Goal: Task Accomplishment & Management: Manage account settings

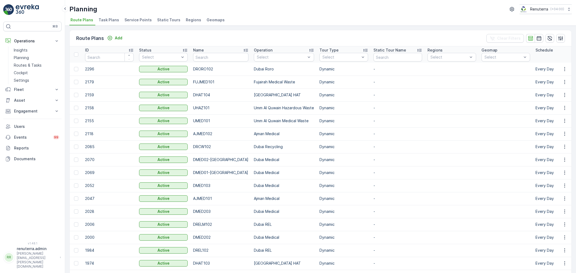
click at [19, 68] on p "Routes & Tasks" at bounding box center [28, 65] width 28 height 5
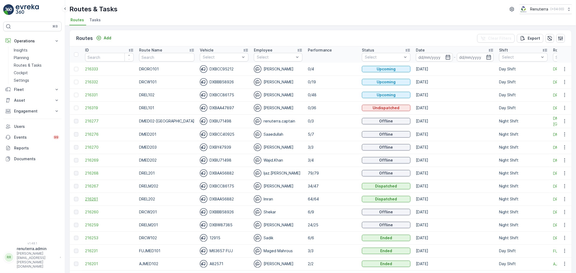
click at [88, 200] on span "216261" at bounding box center [109, 199] width 49 height 5
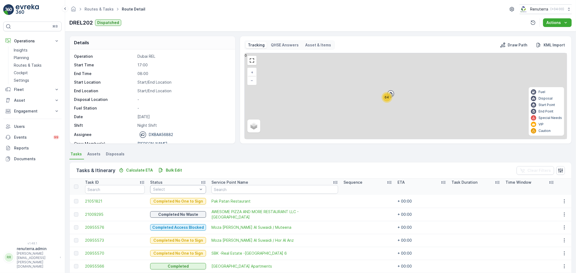
click at [165, 189] on div at bounding box center [176, 189] width 46 height 4
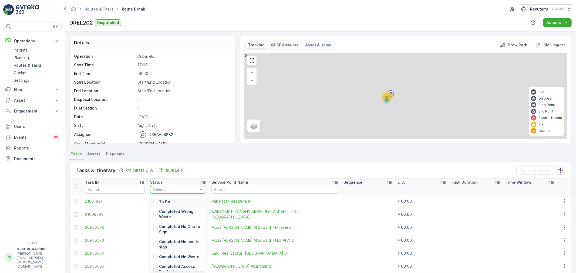
click at [163, 198] on div "To Do" at bounding box center [178, 202] width 56 height 10
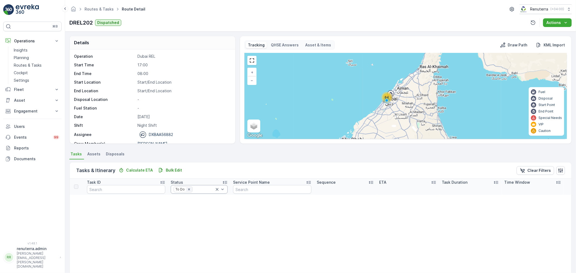
click at [187, 188] on icon "Remove To Do" at bounding box center [189, 190] width 4 height 4
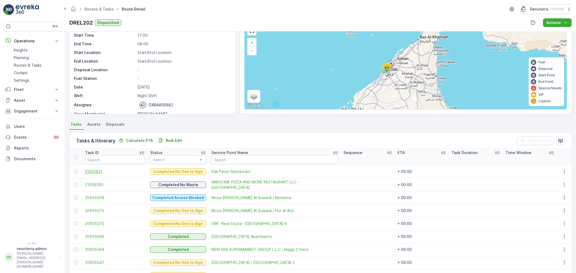
scroll to position [30, 0]
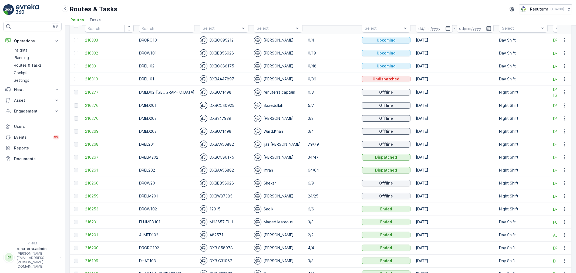
scroll to position [30, 0]
click at [85, 193] on span "216259" at bounding box center [109, 194] width 49 height 5
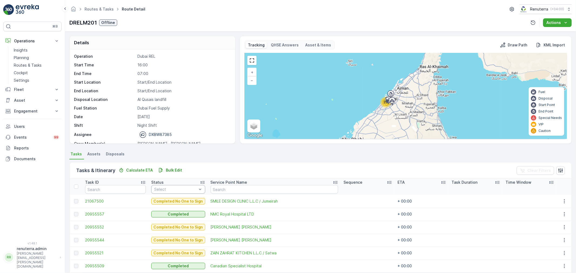
click at [174, 187] on div at bounding box center [176, 189] width 44 height 4
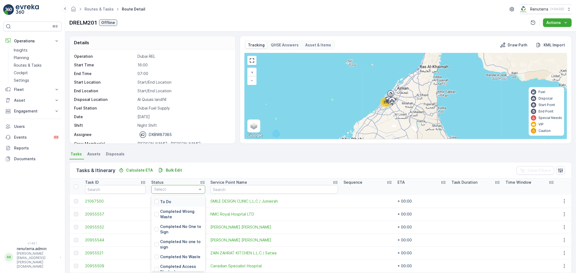
click at [171, 204] on div "To Do" at bounding box center [178, 202] width 54 height 10
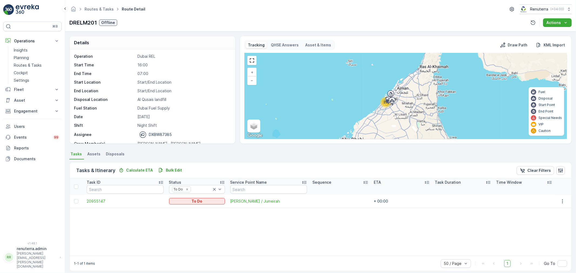
scroll to position [17, 0]
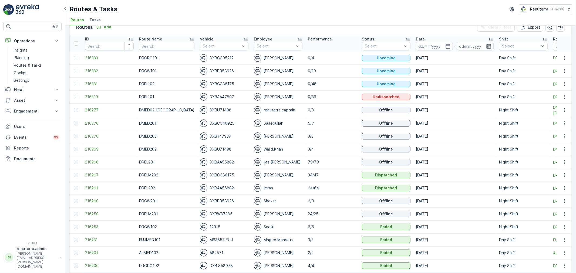
scroll to position [60, 0]
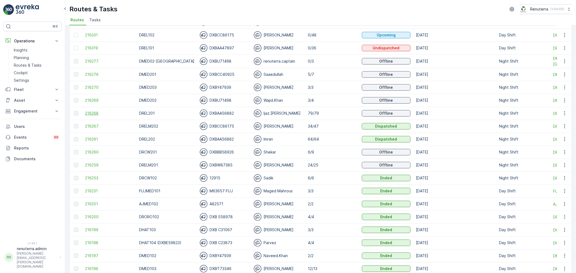
click at [86, 111] on span "216268" at bounding box center [109, 113] width 49 height 5
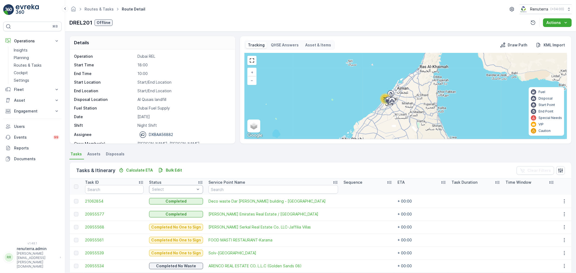
click at [162, 190] on div at bounding box center [173, 189] width 44 height 4
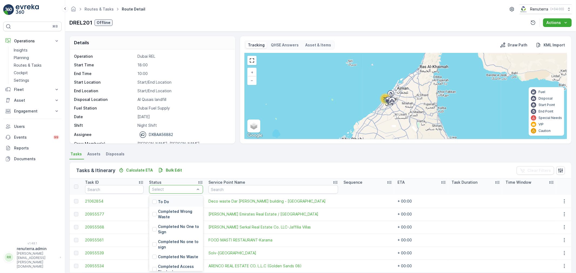
click at [158, 200] on p "To Do" at bounding box center [163, 201] width 11 height 5
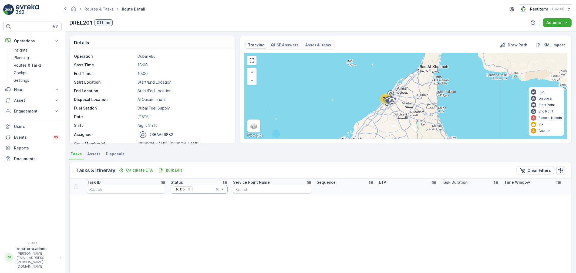
click at [215, 187] on icon at bounding box center [216, 189] width 5 height 5
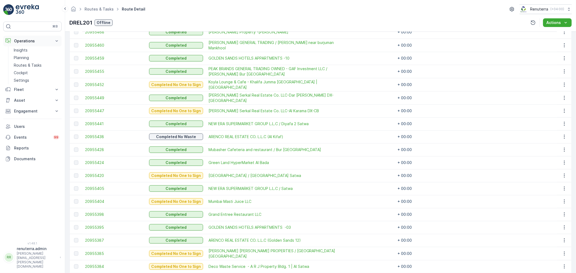
scroll to position [414, 0]
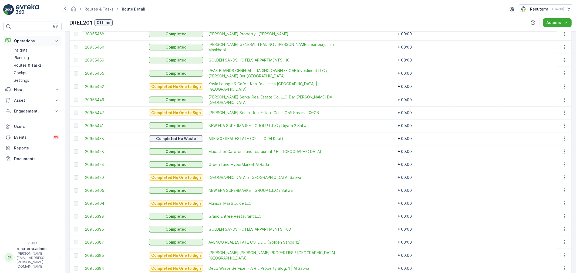
click at [27, 40] on p "Operations" at bounding box center [32, 40] width 37 height 5
click at [26, 41] on p "Operations" at bounding box center [32, 40] width 37 height 5
click at [29, 56] on link "Planning" at bounding box center [37, 58] width 50 height 8
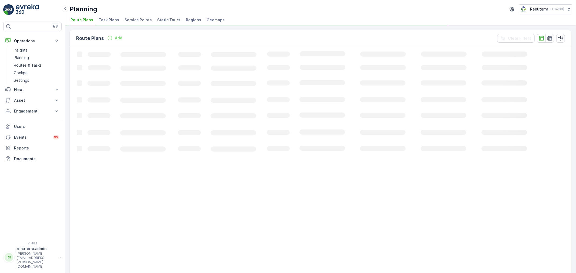
click at [126, 18] on span "Service Points" at bounding box center [137, 19] width 27 height 5
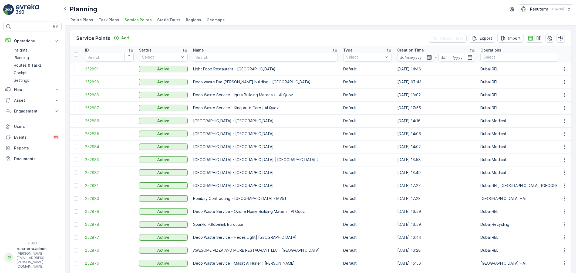
click at [227, 61] on th "Name" at bounding box center [265, 54] width 150 height 16
click at [229, 52] on div "Name" at bounding box center [265, 50] width 145 height 5
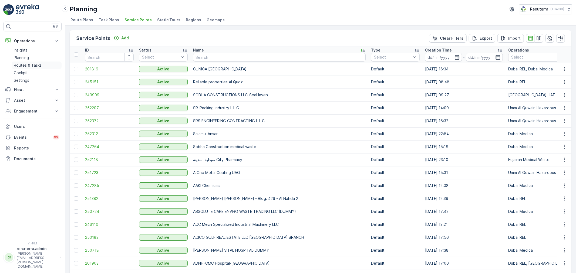
click at [33, 64] on p "Routes & Tasks" at bounding box center [28, 65] width 28 height 5
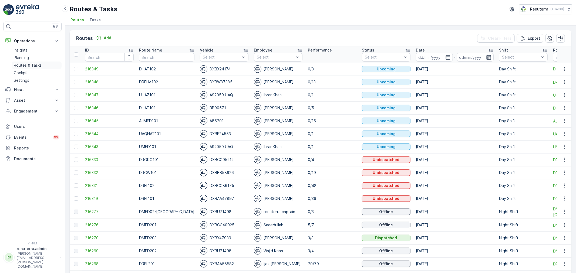
click at [26, 66] on p "Routes & Tasks" at bounding box center [28, 65] width 28 height 5
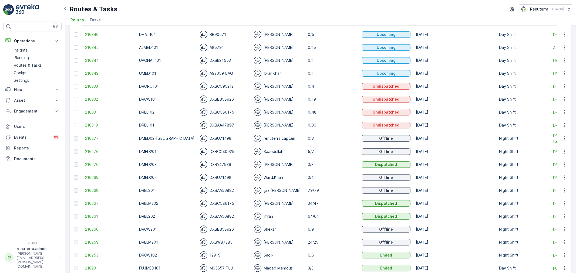
scroll to position [90, 0]
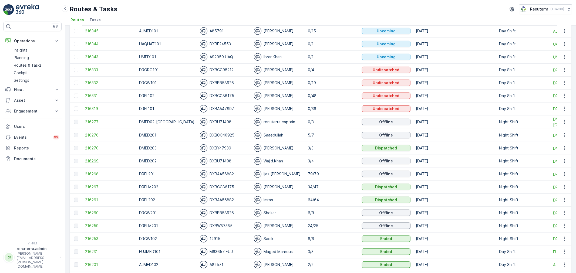
click at [95, 161] on span "216269" at bounding box center [109, 160] width 49 height 5
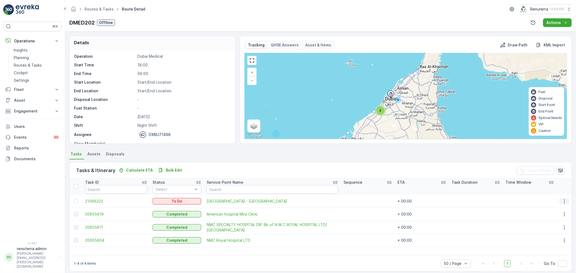
drag, startPoint x: 563, startPoint y: 201, endPoint x: 561, endPoint y: 204, distance: 3.6
click at [562, 201] on icon "button" at bounding box center [564, 201] width 5 height 5
click at [552, 225] on span "Change Route" at bounding box center [550, 224] width 26 height 5
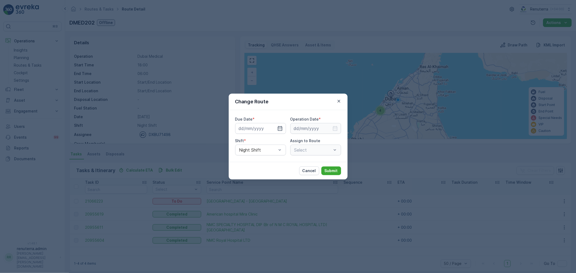
type input "[DATE]"
click at [337, 149] on div "DMED202 (Offline) - DXBU71498" at bounding box center [315, 150] width 51 height 11
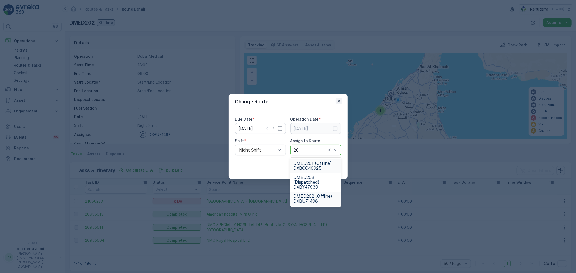
type input "20"
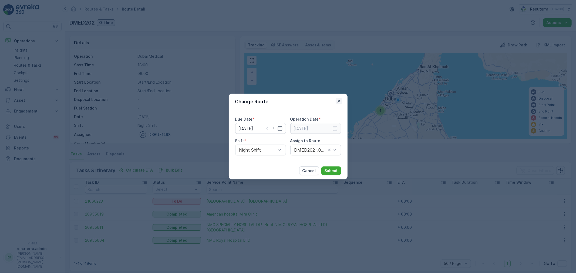
click at [339, 101] on icon "button" at bounding box center [338, 101] width 3 height 3
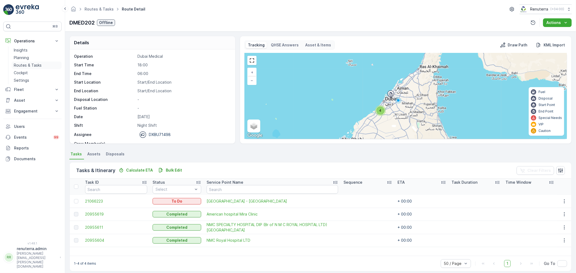
click at [29, 63] on p "Routes & Tasks" at bounding box center [28, 65] width 28 height 5
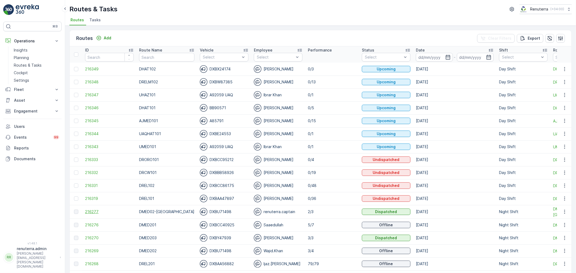
click at [98, 211] on span "216277" at bounding box center [109, 211] width 49 height 5
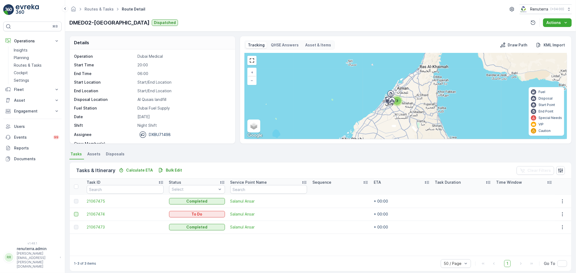
click at [74, 212] on div at bounding box center [76, 214] width 4 height 4
click at [74, 212] on input "checkbox" at bounding box center [74, 212] width 0 height 0
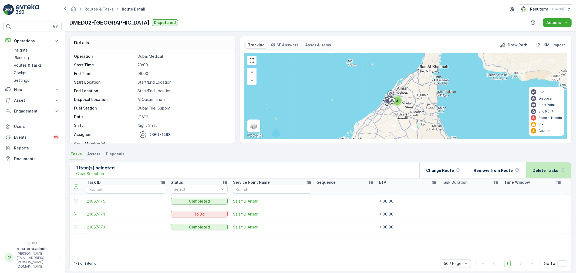
click at [552, 167] on div "Delete Tasks" at bounding box center [548, 171] width 32 height 16
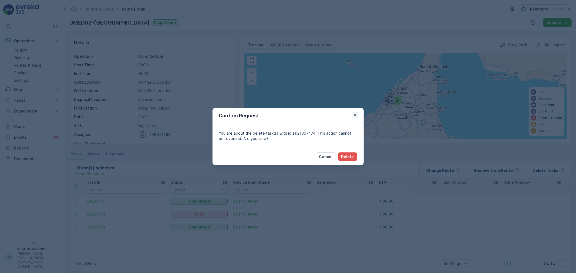
click at [354, 115] on icon "button" at bounding box center [354, 115] width 3 height 3
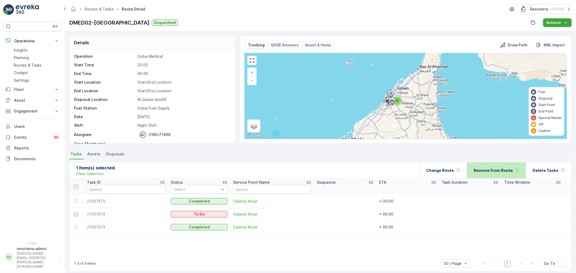
click at [498, 171] on p "Remove from Route" at bounding box center [493, 170] width 39 height 5
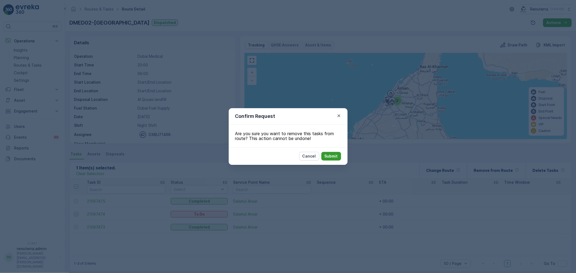
click at [322, 155] on button "Submit" at bounding box center [331, 156] width 20 height 9
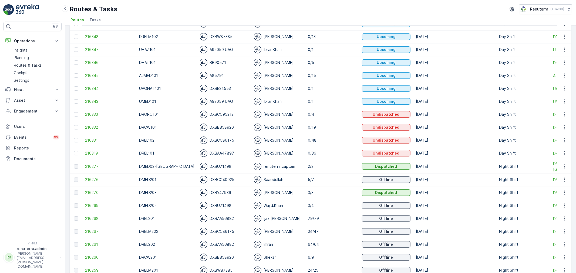
scroll to position [60, 0]
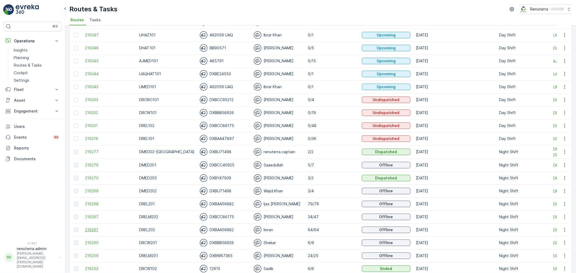
click at [96, 230] on span "216261" at bounding box center [109, 229] width 49 height 5
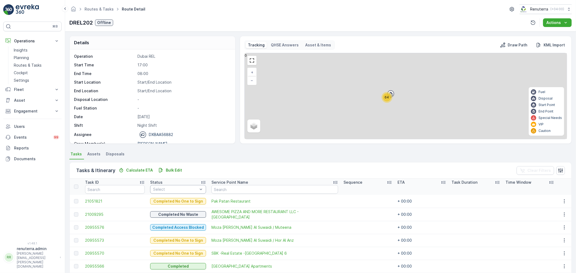
drag, startPoint x: 165, startPoint y: 182, endPoint x: 165, endPoint y: 185, distance: 3.6
click at [165, 185] on th "Status Select" at bounding box center [177, 187] width 61 height 16
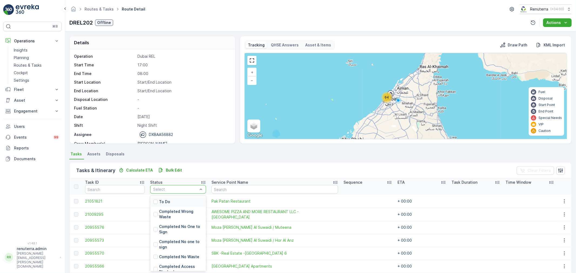
click at [161, 200] on p "To Do" at bounding box center [164, 201] width 11 height 5
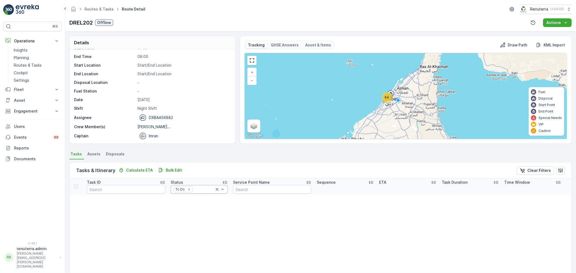
click at [181, 187] on div "To Do" at bounding box center [183, 190] width 19 height 6
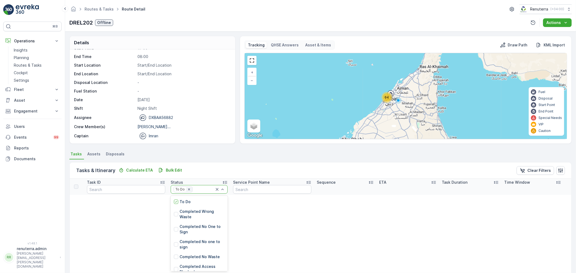
click at [187, 188] on icon "Remove To Do" at bounding box center [189, 190] width 4 height 4
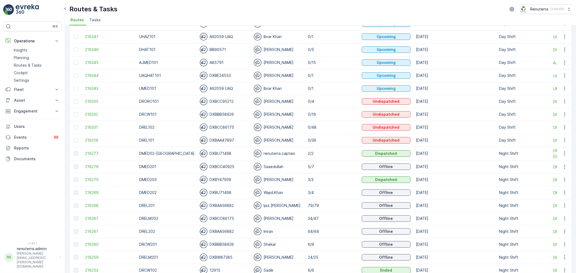
scroll to position [60, 0]
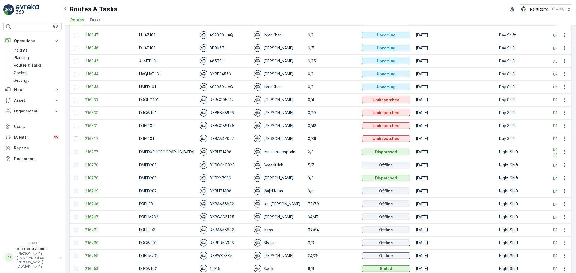
click at [94, 219] on span "216267" at bounding box center [109, 216] width 49 height 5
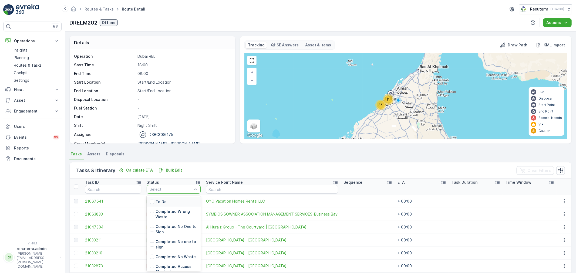
click at [180, 191] on div at bounding box center [171, 189] width 44 height 4
click at [178, 198] on div "To Do" at bounding box center [174, 202] width 54 height 10
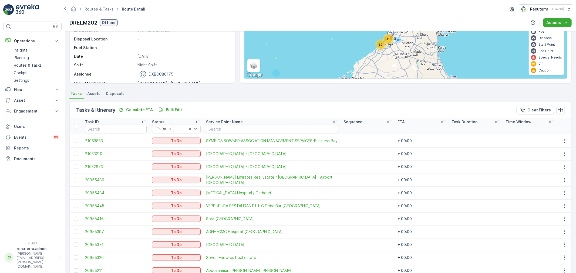
scroll to position [113, 0]
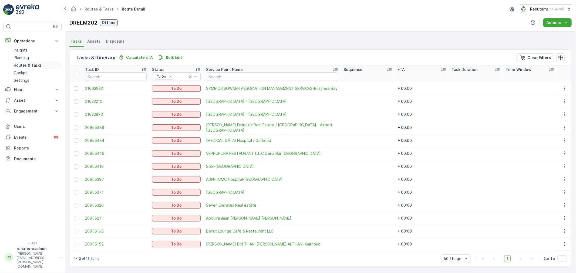
click at [29, 67] on p "Routes & Tasks" at bounding box center [28, 65] width 28 height 5
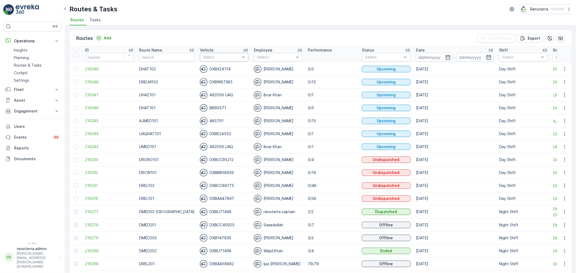
click at [214, 60] on div "Select" at bounding box center [224, 57] width 49 height 9
type input "31"
click at [214, 71] on p "DXBK31507" at bounding box center [219, 69] width 21 height 5
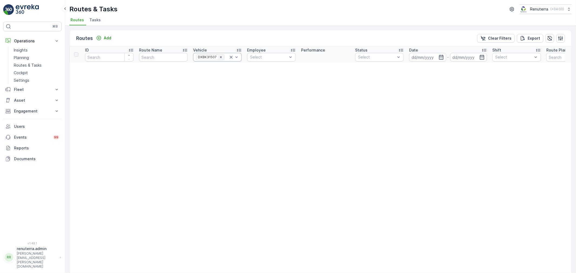
click at [220, 57] on icon "Remove DXBK31507" at bounding box center [221, 57] width 2 height 2
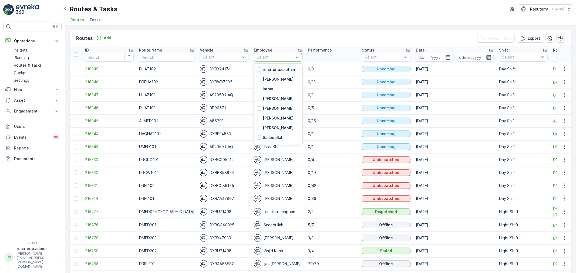
click at [269, 56] on div at bounding box center [275, 57] width 38 height 4
type input "gul"
click at [269, 67] on p "Gul Akbar" at bounding box center [278, 69] width 31 height 5
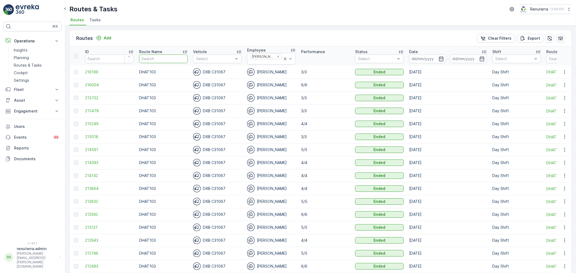
click at [151, 57] on input "text" at bounding box center [163, 59] width 49 height 9
type input "202"
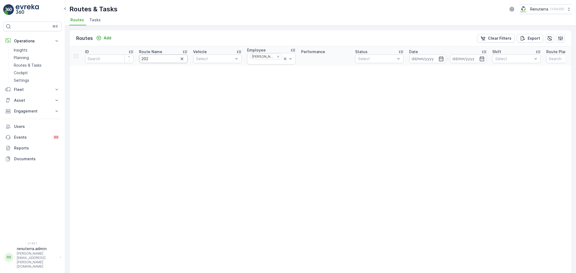
click at [179, 58] on icon "button" at bounding box center [181, 58] width 5 height 5
click at [23, 64] on p "Routes & Tasks" at bounding box center [28, 65] width 28 height 5
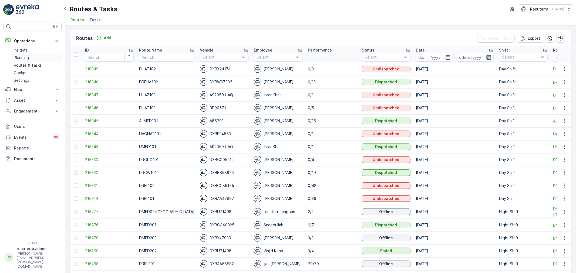
click at [26, 56] on p "Planning" at bounding box center [21, 57] width 15 height 5
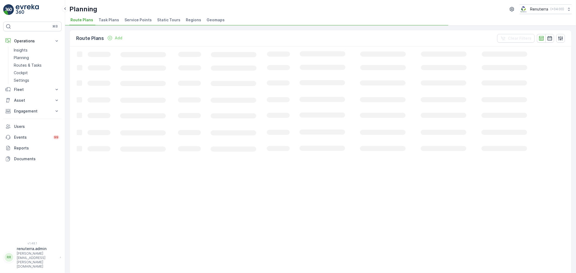
click at [141, 22] on span "Service Points" at bounding box center [137, 19] width 27 height 5
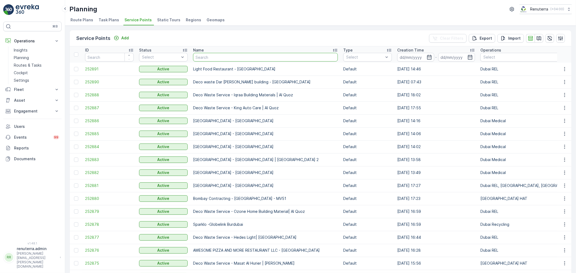
click at [199, 56] on input "text" at bounding box center [265, 57] width 145 height 9
type input "saudi ger"
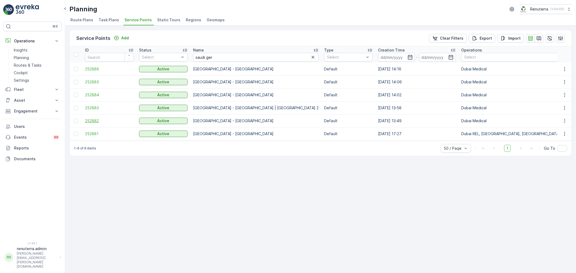
click at [91, 121] on span "252882" at bounding box center [109, 120] width 49 height 5
click at [85, 133] on span "252881" at bounding box center [109, 133] width 49 height 5
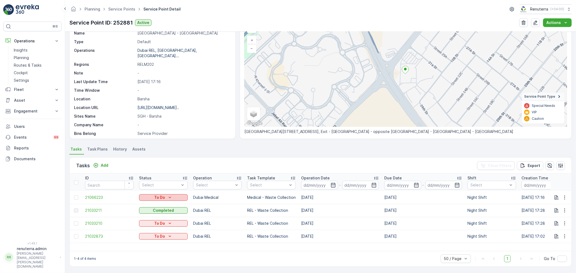
click at [171, 198] on icon "To Do" at bounding box center [169, 197] width 5 height 5
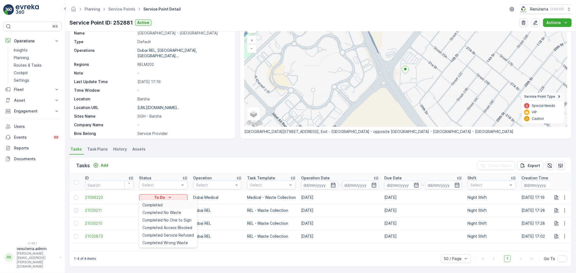
click at [163, 206] on div "Completed" at bounding box center [168, 205] width 56 height 8
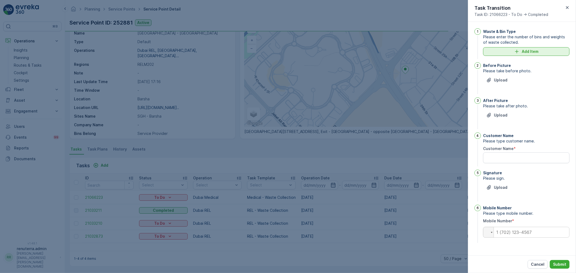
click at [516, 52] on icon "Add Item" at bounding box center [516, 51] width 5 height 5
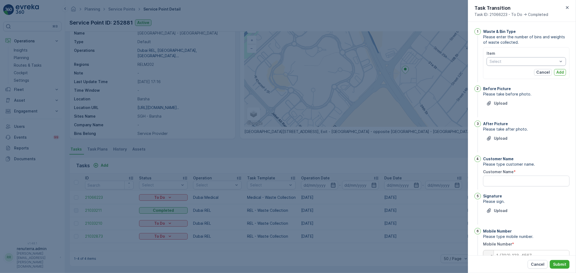
drag, startPoint x: 516, startPoint y: 52, endPoint x: 505, endPoint y: 65, distance: 16.7
click at [505, 65] on div "Select" at bounding box center [525, 61] width 79 height 9
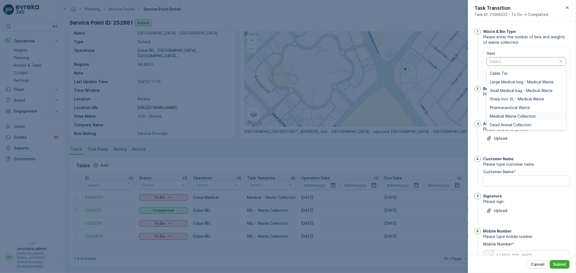
drag, startPoint x: 505, startPoint y: 117, endPoint x: 504, endPoint y: 111, distance: 6.0
click at [505, 117] on span "Medical Waste Collection" at bounding box center [513, 116] width 46 height 4
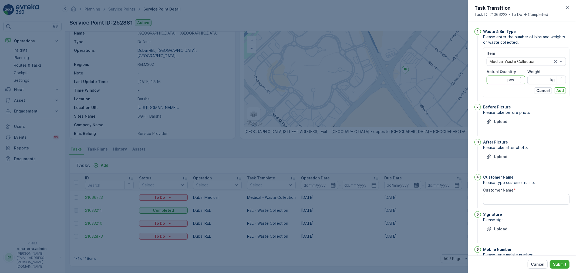
click at [498, 80] on Quantity "Actual Quantity" at bounding box center [505, 80] width 39 height 9
type Quantity "81"
click at [530, 84] on div "Item Medical Waste Collection Actual Quantity 81 pcs Weight kg Cancel Add" at bounding box center [525, 72] width 79 height 43
click at [533, 80] on input "Weight" at bounding box center [546, 80] width 39 height 9
type input "343"
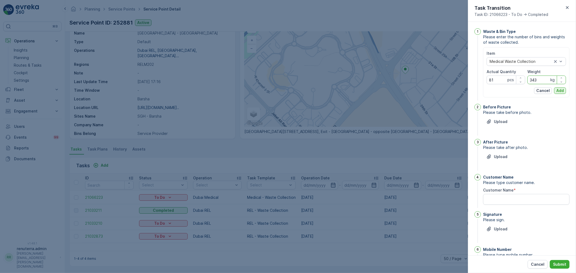
click at [556, 90] on p "Add" at bounding box center [560, 90] width 8 height 5
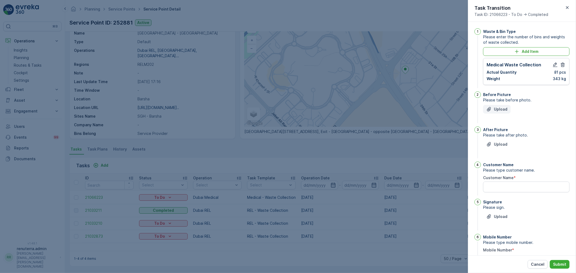
click at [496, 107] on p "Upload" at bounding box center [500, 109] width 13 height 5
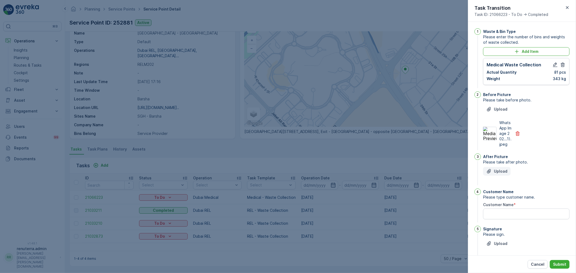
click at [506, 174] on p "Upload" at bounding box center [500, 171] width 13 height 5
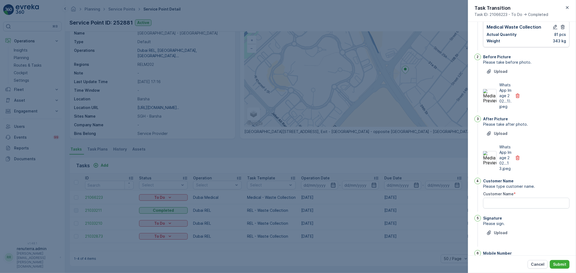
scroll to position [60, 0]
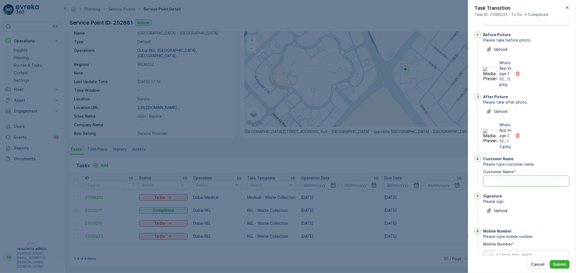
click at [516, 187] on Name "Customer Name" at bounding box center [526, 181] width 86 height 11
type Name "P"
type Name "Pipemira"
click at [504, 214] on p "Upload" at bounding box center [500, 210] width 13 height 5
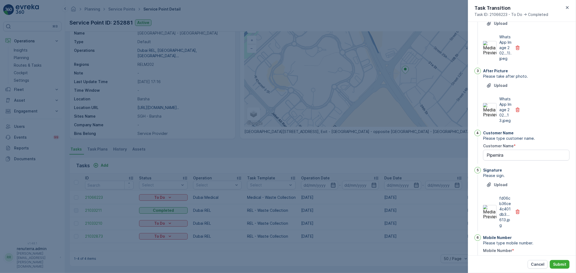
scroll to position [116, 0]
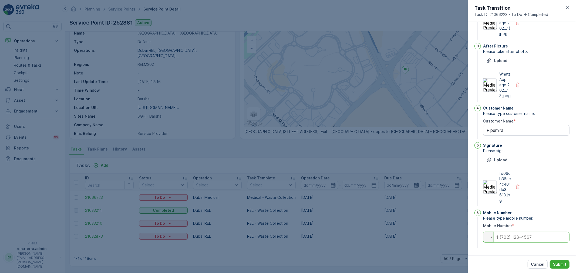
click at [514, 234] on input "tel" at bounding box center [526, 237] width 86 height 11
paste input "+971 555 919 336"
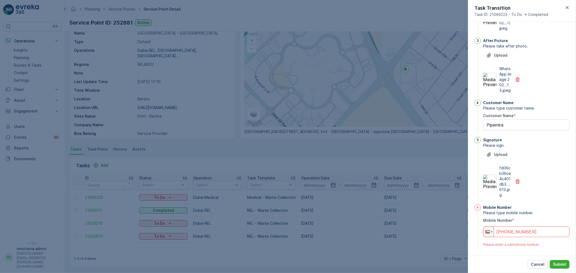
click at [508, 235] on input "+971 555 919 336" at bounding box center [526, 231] width 86 height 11
click at [560, 260] on button "Submit" at bounding box center [560, 264] width 20 height 9
click at [561, 268] on button "Submit" at bounding box center [560, 264] width 20 height 9
click at [561, 266] on p "Submit" at bounding box center [559, 264] width 13 height 5
drag, startPoint x: 539, startPoint y: 237, endPoint x: 461, endPoint y: 247, distance: 79.5
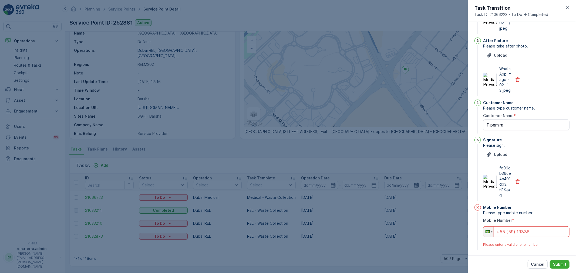
click at [461, 247] on div "Tasks Add Clear Filters Export ID Status Select Operation Select Task Template …" at bounding box center [320, 211] width 502 height 109
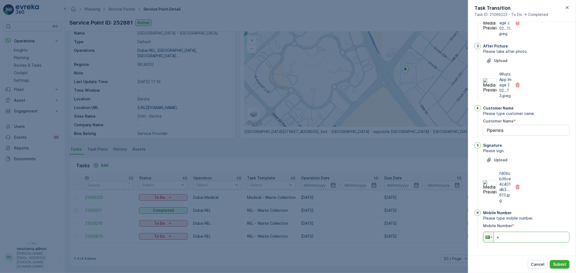
paste input "971 555 919 336"
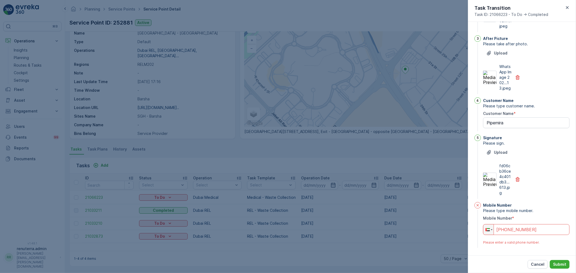
scroll to position [123, 0]
click at [558, 262] on p "Submit" at bounding box center [559, 264] width 13 height 5
drag, startPoint x: 538, startPoint y: 226, endPoint x: 467, endPoint y: 231, distance: 70.7
click at [467, 231] on div "Tasks Add Clear Filters Export ID Status Select Operation Select Task Template …" at bounding box center [320, 211] width 502 height 109
type input "+0"
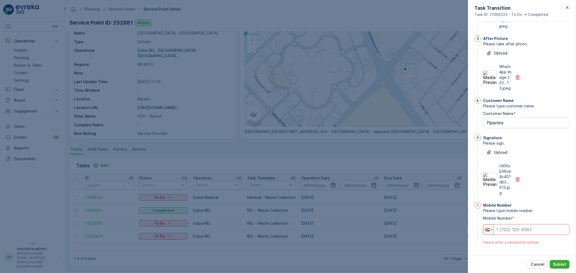
scroll to position [116, 0]
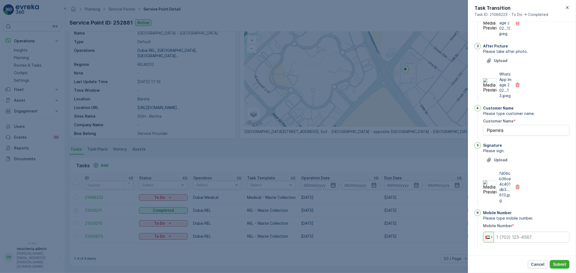
click at [544, 263] on p "Cancel" at bounding box center [537, 264] width 13 height 5
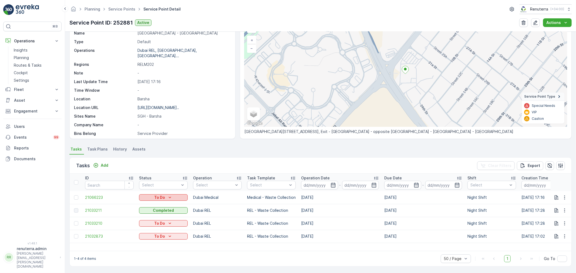
click at [160, 198] on p "To Do" at bounding box center [159, 197] width 11 height 5
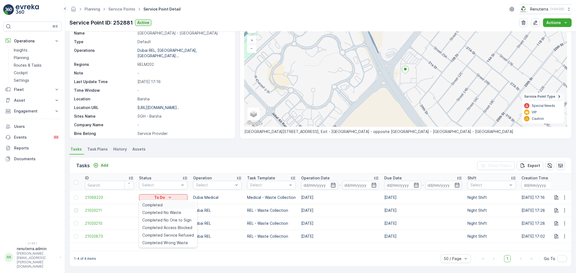
click at [162, 206] on div "Completed" at bounding box center [168, 205] width 56 height 8
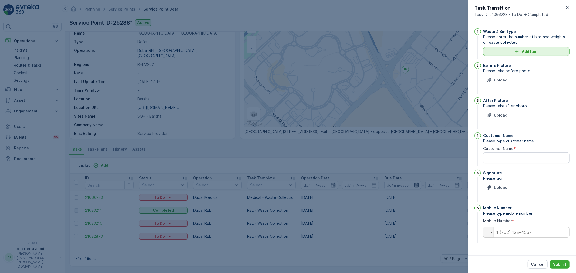
click at [538, 53] on div "Add Item" at bounding box center [526, 51] width 80 height 5
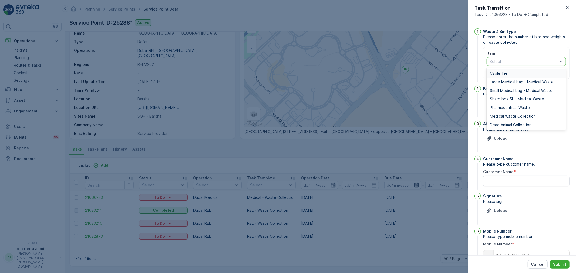
click at [532, 62] on div at bounding box center [523, 61] width 69 height 4
click at [509, 113] on div "Medical Waste Collection" at bounding box center [525, 116] width 79 height 9
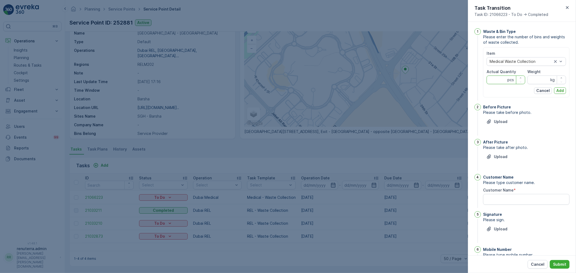
click at [505, 82] on Quantity "Actual Quantity" at bounding box center [505, 80] width 39 height 9
type Quantity "81"
click at [533, 82] on input "Weight" at bounding box center [546, 80] width 39 height 9
type input "343"
click at [556, 89] on p "Add" at bounding box center [560, 90] width 8 height 5
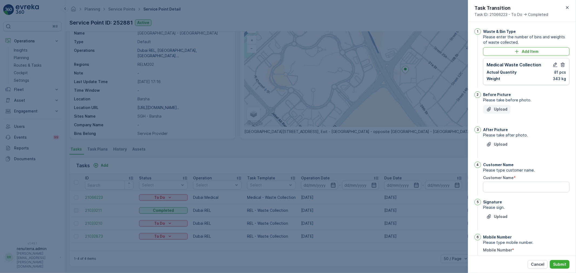
click at [501, 107] on p "Upload" at bounding box center [500, 109] width 13 height 5
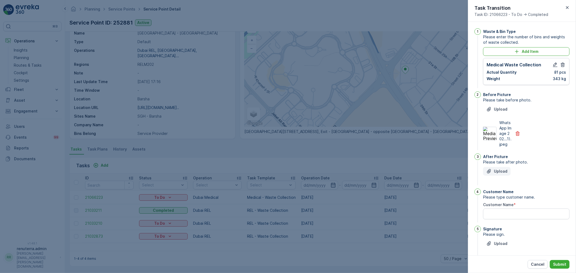
click at [500, 174] on p "Upload" at bounding box center [500, 171] width 13 height 5
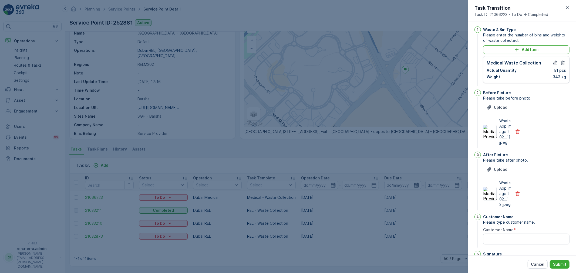
scroll to position [30, 0]
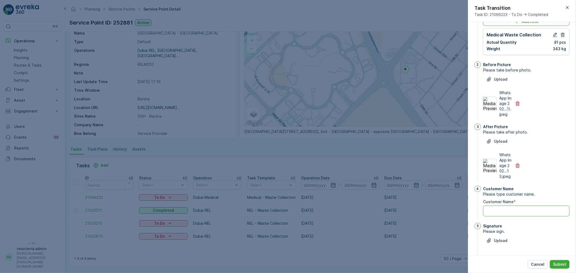
click at [514, 216] on Name "Customer Name" at bounding box center [526, 211] width 86 height 11
type Name "Pipemira"
click at [500, 244] on p "Upload" at bounding box center [500, 240] width 13 height 5
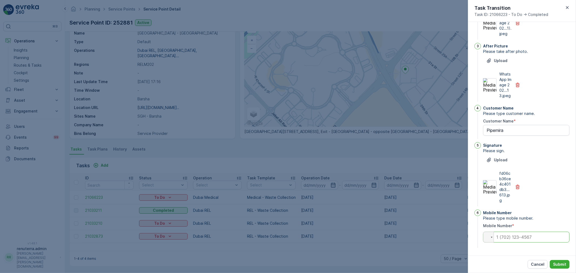
click at [525, 239] on input "tel" at bounding box center [526, 237] width 86 height 11
click at [528, 241] on input "tel" at bounding box center [526, 237] width 86 height 11
type input "0555919336"
click at [561, 263] on p "Submit" at bounding box center [559, 264] width 13 height 5
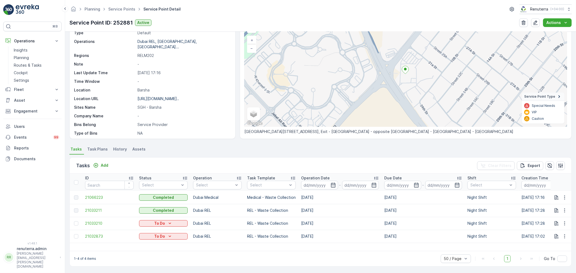
scroll to position [0, 0]
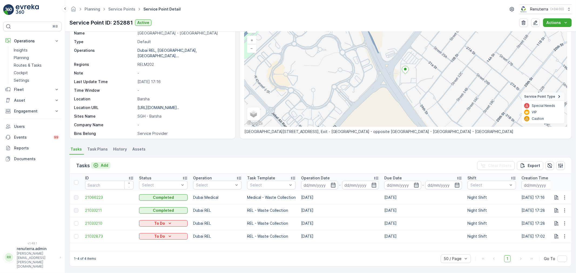
click at [101, 164] on p "Add" at bounding box center [105, 165] width 8 height 5
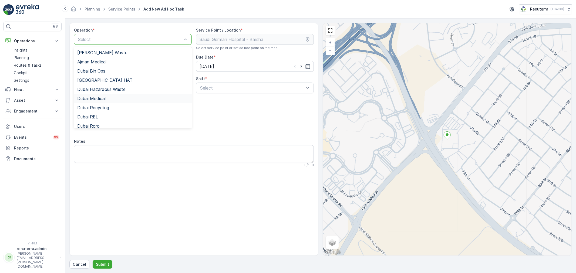
drag, startPoint x: 109, startPoint y: 100, endPoint x: 117, endPoint y: 99, distance: 7.9
click at [109, 100] on div "Dubai Medical" at bounding box center [132, 98] width 111 height 5
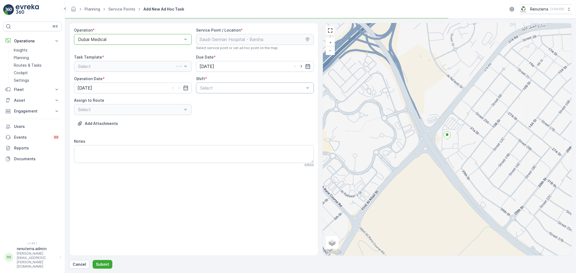
click at [223, 87] on div at bounding box center [251, 88] width 105 height 5
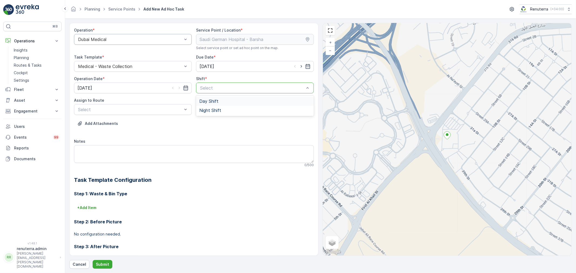
click at [218, 102] on div "Day Shift" at bounding box center [254, 101] width 111 height 5
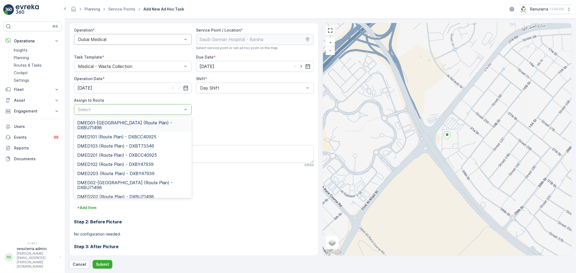
click at [113, 111] on div at bounding box center [129, 109] width 105 height 5
type input "101"
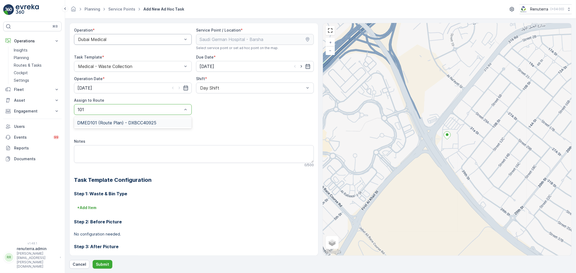
click at [109, 123] on span "DMED101 (Route Plan) - DXBCC40925" at bounding box center [116, 122] width 79 height 5
click at [99, 264] on p "Submit" at bounding box center [102, 264] width 13 height 5
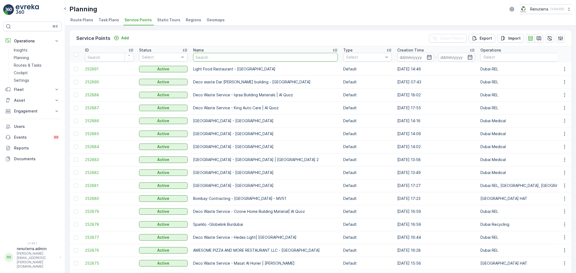
click at [209, 60] on input "text" at bounding box center [265, 57] width 145 height 9
type input "saf"
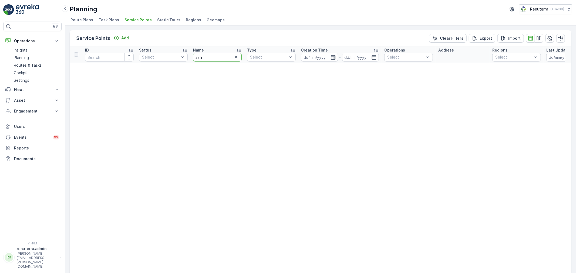
click at [212, 57] on input "safr" at bounding box center [217, 57] width 49 height 9
type input "safar pa"
click at [215, 57] on input "safar pa" at bounding box center [217, 57] width 49 height 9
click at [204, 58] on input "safar pa" at bounding box center [217, 57] width 49 height 9
type input "safa pa"
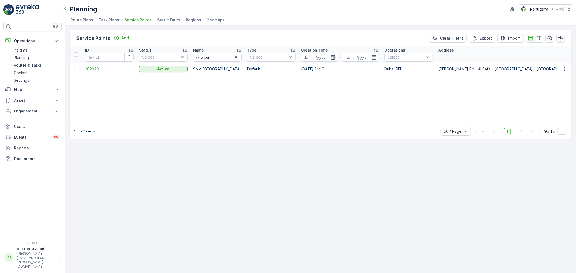
click at [85, 69] on span "202878" at bounding box center [109, 68] width 49 height 5
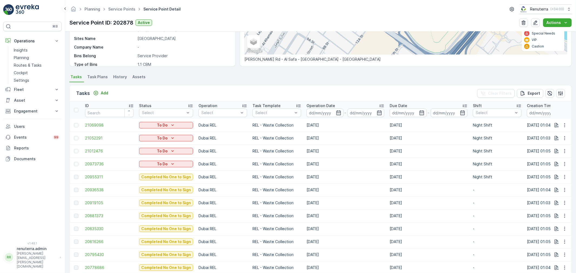
scroll to position [120, 0]
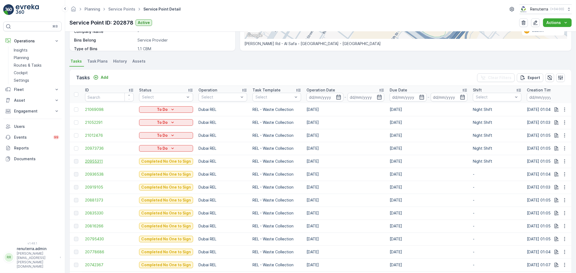
click at [88, 160] on span "20955311" at bounding box center [109, 161] width 49 height 5
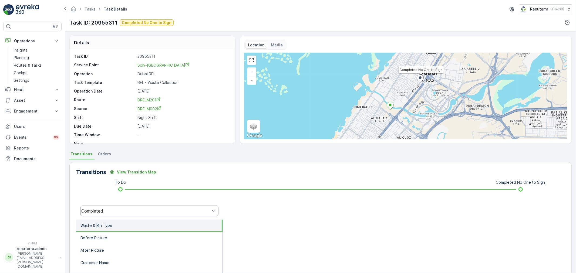
click at [132, 212] on div "Completed" at bounding box center [145, 211] width 129 height 5
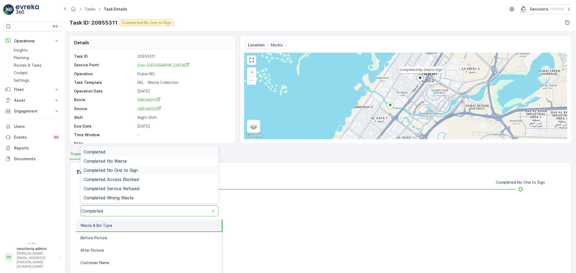
click at [136, 171] on span "Completed No One to Sign" at bounding box center [111, 170] width 54 height 5
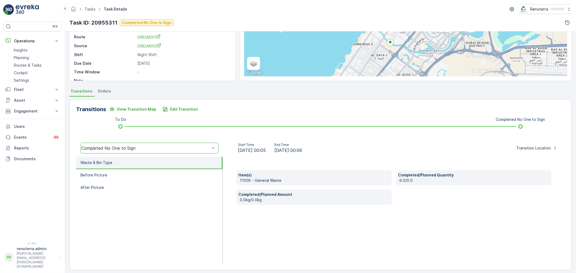
scroll to position [67, 0]
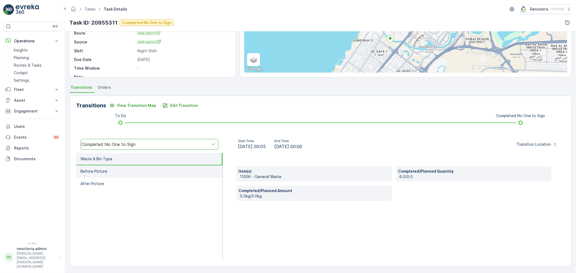
click at [99, 171] on p "Before Picture" at bounding box center [93, 171] width 27 height 5
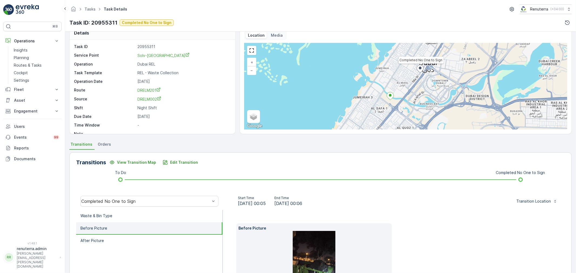
scroll to position [0, 0]
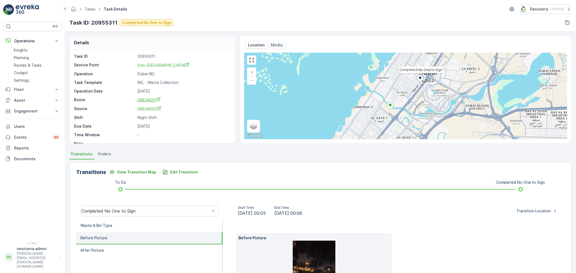
click at [146, 101] on span "DRELM201" at bounding box center [148, 100] width 23 height 5
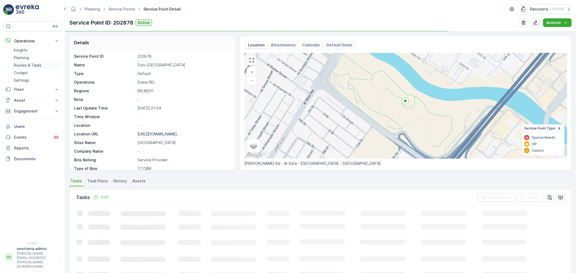
click at [32, 66] on p "Routes & Tasks" at bounding box center [28, 65] width 28 height 5
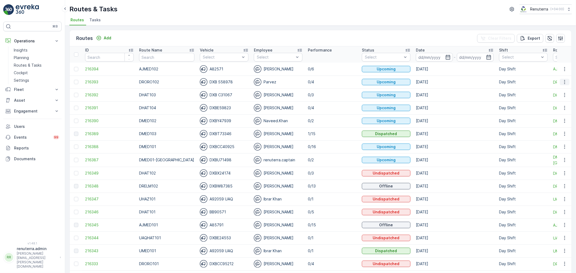
click at [564, 80] on icon "button" at bounding box center [564, 81] width 5 height 5
click at [557, 112] on span "Change Assignee" at bounding box center [552, 112] width 32 height 5
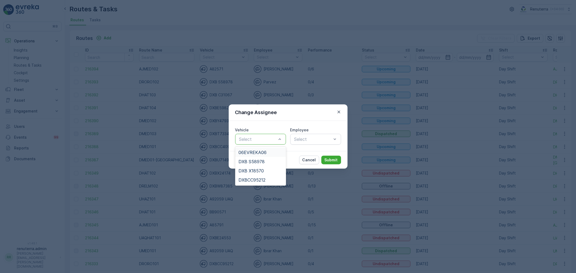
click at [276, 139] on div at bounding box center [258, 139] width 38 height 5
click at [263, 163] on span "DXB S58978" at bounding box center [251, 161] width 26 height 5
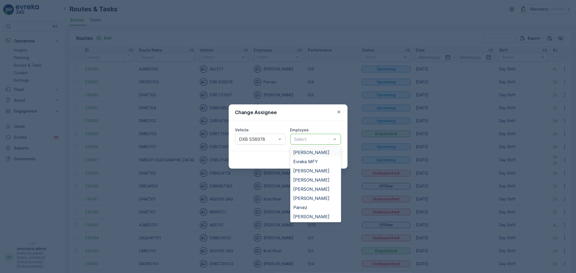
click at [306, 137] on div at bounding box center [313, 139] width 38 height 5
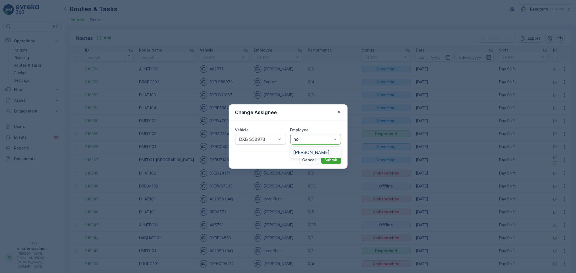
type input "noo"
click at [311, 153] on span "Noor Ghani" at bounding box center [311, 152] width 36 height 5
click at [323, 156] on button "Submit" at bounding box center [331, 160] width 20 height 9
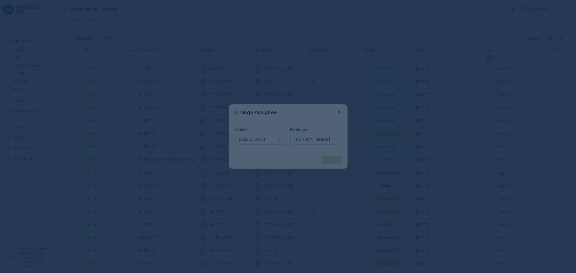
click at [328, 158] on div at bounding box center [288, 136] width 576 height 273
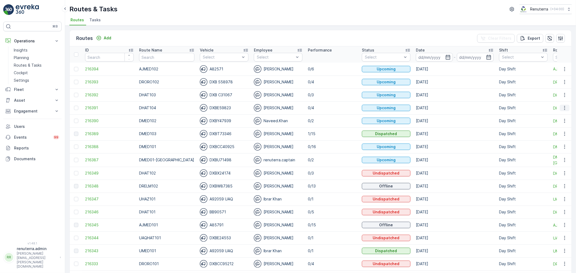
click at [565, 108] on icon "button" at bounding box center [564, 107] width 5 height 5
click at [555, 138] on span "Change Assignee" at bounding box center [552, 138] width 32 height 5
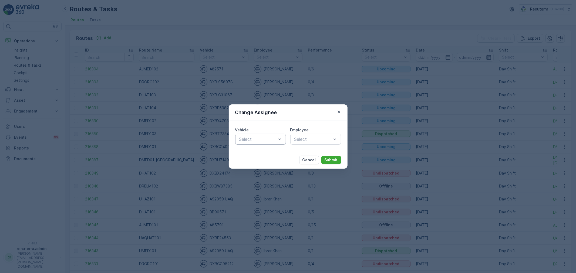
click at [274, 140] on div at bounding box center [258, 139] width 38 height 5
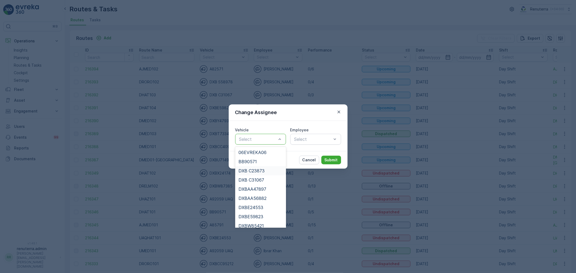
click at [261, 170] on span "DXB C23873" at bounding box center [251, 170] width 26 height 5
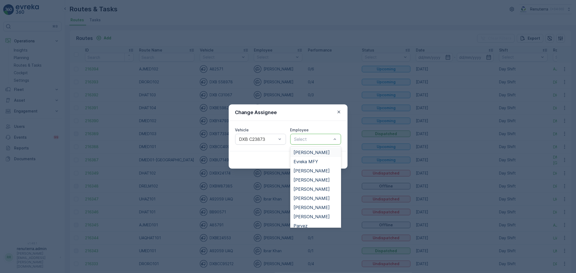
type input "n"
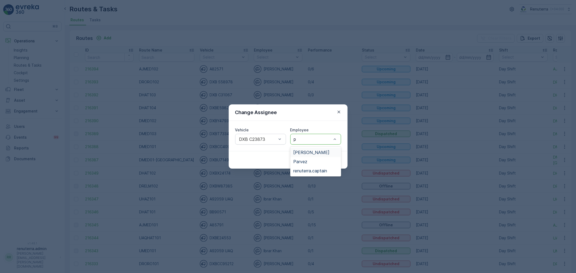
type input "pa"
click at [306, 153] on span "Parvez" at bounding box center [300, 152] width 14 height 5
click at [327, 158] on p "Submit" at bounding box center [330, 159] width 13 height 5
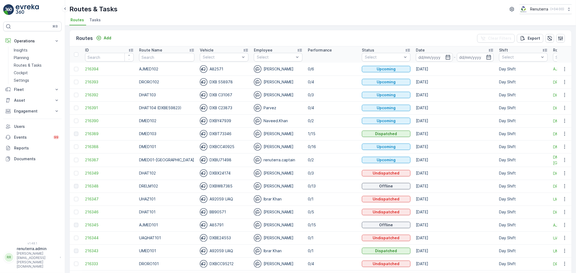
click at [97, 19] on span "Tasks" at bounding box center [94, 19] width 11 height 5
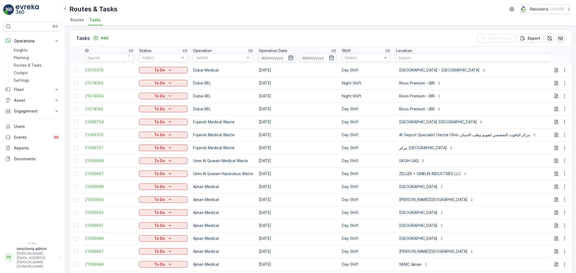
click at [289, 56] on icon "button" at bounding box center [290, 57] width 5 height 5
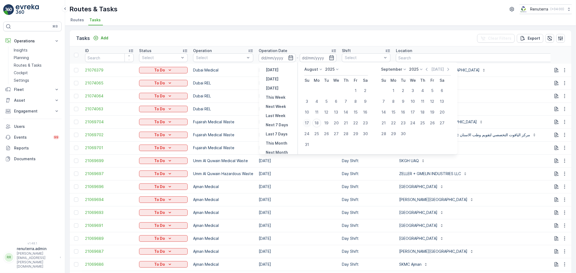
click at [304, 122] on div "17" at bounding box center [307, 123] width 9 height 9
type input "[DATE]"
click at [304, 122] on div "17" at bounding box center [307, 123] width 9 height 9
type input "[DATE]"
click at [304, 122] on div "17" at bounding box center [307, 123] width 9 height 9
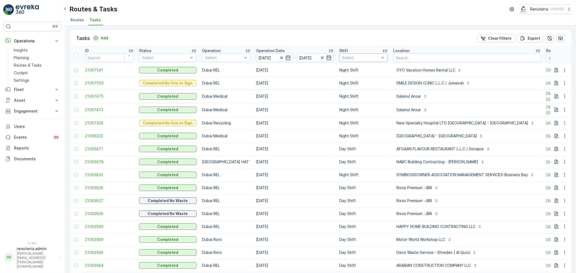
click at [358, 58] on div at bounding box center [360, 58] width 38 height 4
click at [358, 96] on p "Night Shift" at bounding box center [358, 96] width 20 height 5
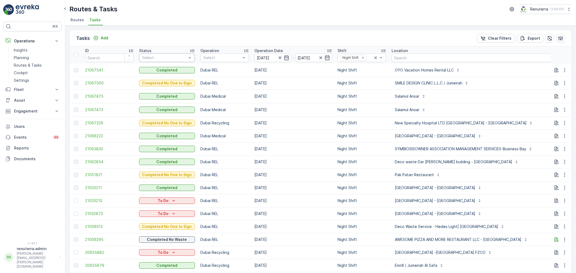
click at [234, 190] on td "Dubai REL" at bounding box center [225, 187] width 54 height 13
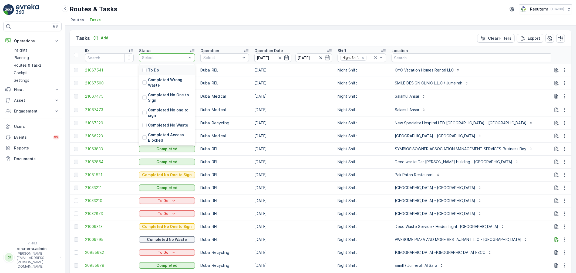
click at [169, 59] on div at bounding box center [164, 58] width 46 height 4
click at [166, 72] on div "To Do" at bounding box center [167, 70] width 56 height 10
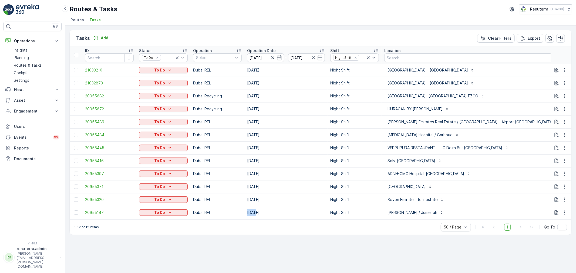
drag, startPoint x: 215, startPoint y: 217, endPoint x: 253, endPoint y: 218, distance: 37.8
click at [253, 218] on tr "20955147 To Do Dubai REL 17.08.2025 Night Shift Munna Ghanim / Jumeirah DRELM201" at bounding box center [355, 212] width 571 height 13
click at [157, 219] on td "To Do" at bounding box center [163, 212] width 54 height 13
click at [220, 55] on div "Select" at bounding box center [217, 57] width 49 height 9
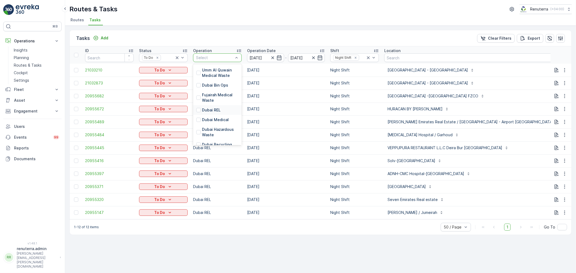
click at [218, 110] on p "Dubai REL" at bounding box center [211, 109] width 19 height 5
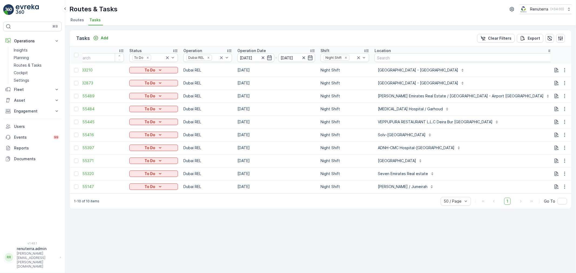
scroll to position [0, 30]
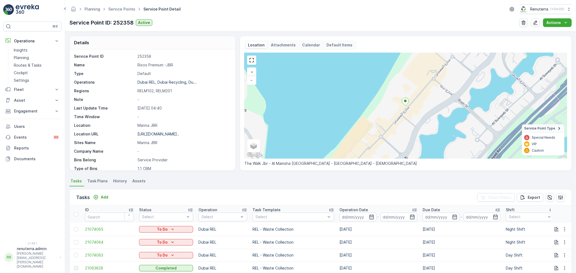
scroll to position [30, 0]
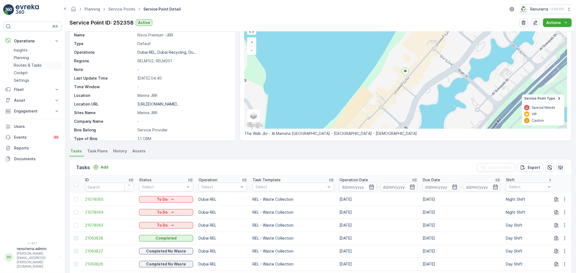
drag, startPoint x: 23, startPoint y: 60, endPoint x: 28, endPoint y: 67, distance: 8.4
click at [23, 60] on p "Planning" at bounding box center [21, 57] width 15 height 5
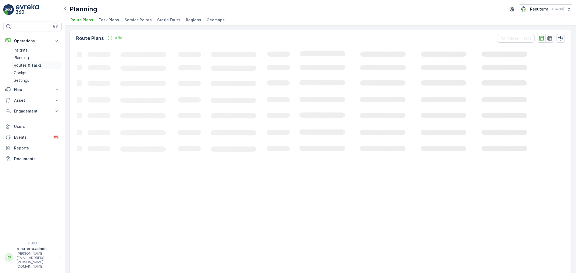
click at [28, 67] on p "Routes & Tasks" at bounding box center [28, 65] width 28 height 5
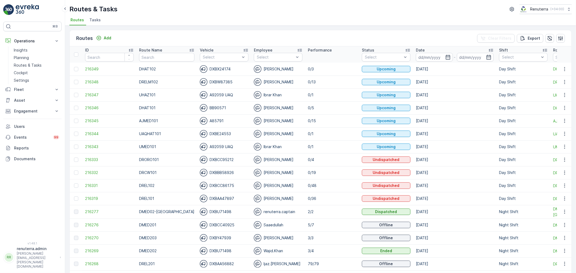
click at [97, 23] on li "Tasks" at bounding box center [95, 20] width 15 height 9
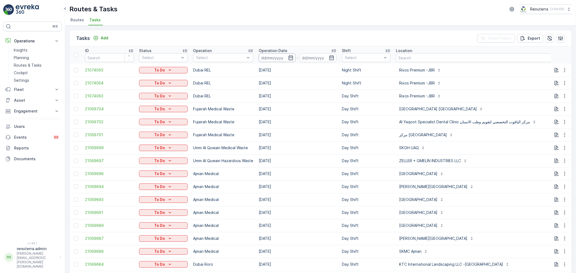
drag, startPoint x: 290, startPoint y: 56, endPoint x: 288, endPoint y: 62, distance: 5.7
click at [290, 56] on icon "button" at bounding box center [290, 57] width 5 height 5
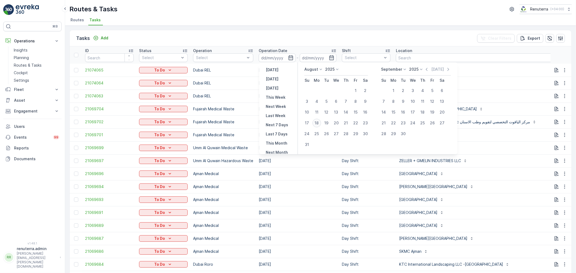
click at [317, 124] on div "18" at bounding box center [316, 123] width 9 height 9
type input "[DATE]"
click at [317, 124] on div "18" at bounding box center [316, 123] width 9 height 9
type input "[DATE]"
click at [317, 124] on div "18" at bounding box center [316, 123] width 9 height 9
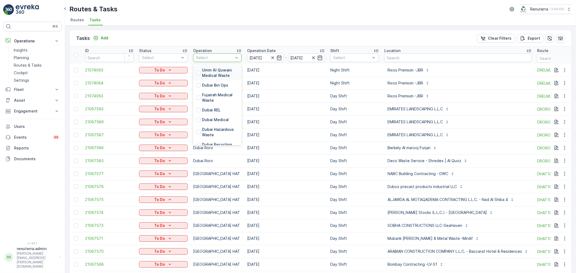
click at [213, 57] on div at bounding box center [214, 58] width 38 height 4
click at [215, 88] on p "Dubai Medical" at bounding box center [215, 89] width 27 height 5
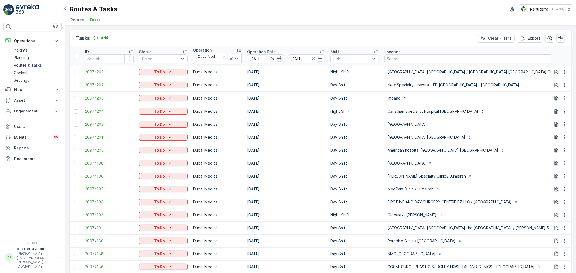
drag, startPoint x: 525, startPoint y: 96, endPoint x: 525, endPoint y: 89, distance: 6.5
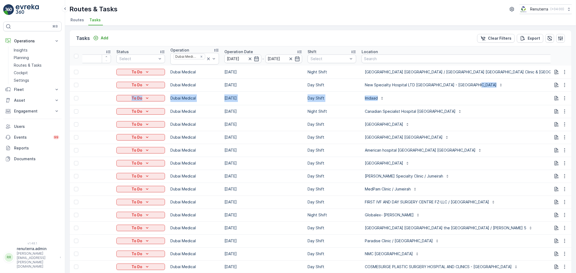
scroll to position [0, 51]
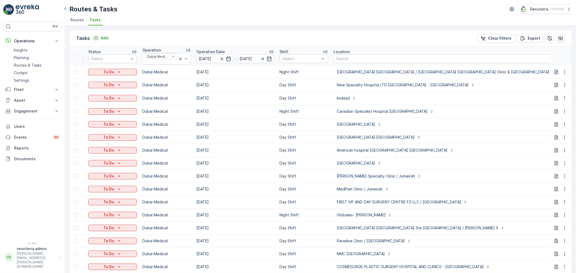
type input "101"
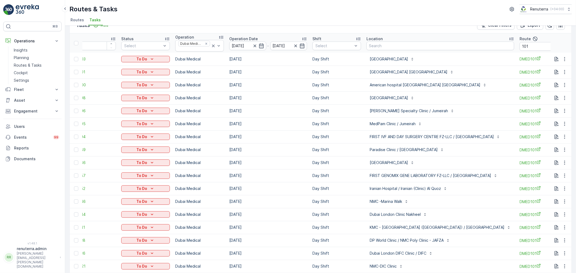
scroll to position [48, 0]
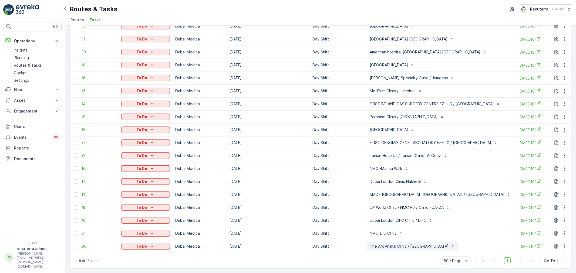
drag, startPoint x: 274, startPoint y: 254, endPoint x: 369, endPoint y: 246, distance: 95.6
click at [383, 256] on div "1-18 of 18 items 50 / Page 1 Go To" at bounding box center [321, 260] width 502 height 15
click at [561, 243] on button "button" at bounding box center [565, 246] width 10 height 6
click at [552, 238] on div "Delete" at bounding box center [555, 236] width 41 height 8
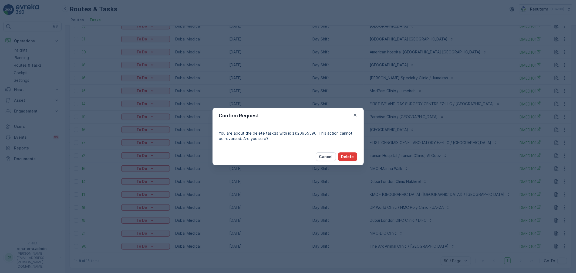
click at [343, 158] on p "Delete" at bounding box center [347, 156] width 13 height 5
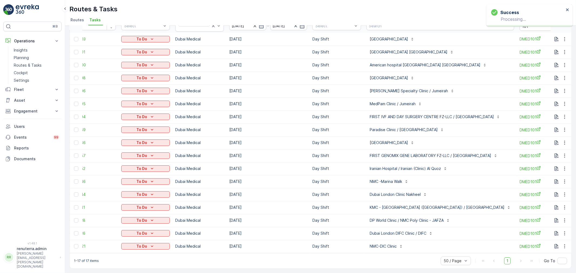
scroll to position [35, 0]
click at [562, 167] on icon "button" at bounding box center [564, 168] width 5 height 5
click at [536, 207] on div "Delete" at bounding box center [555, 207] width 41 height 8
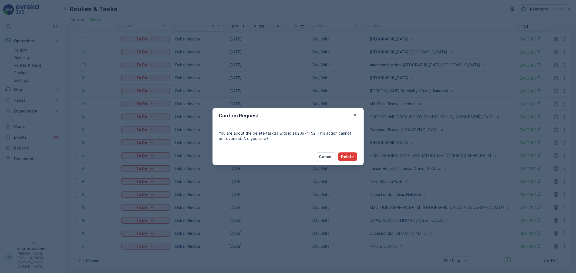
click at [348, 156] on p "Delete" at bounding box center [347, 156] width 13 height 5
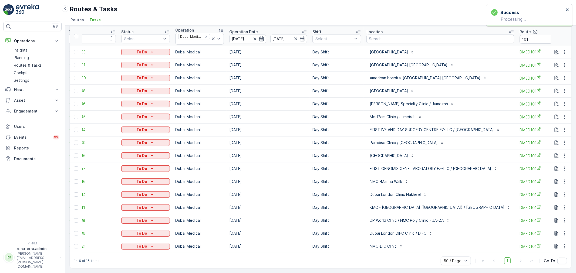
scroll to position [0, 0]
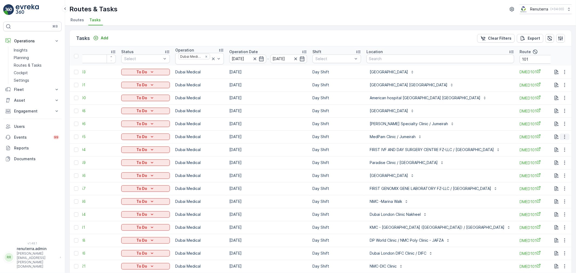
click at [560, 138] on button "button" at bounding box center [565, 137] width 10 height 6
click at [546, 174] on div "Delete" at bounding box center [555, 178] width 41 height 8
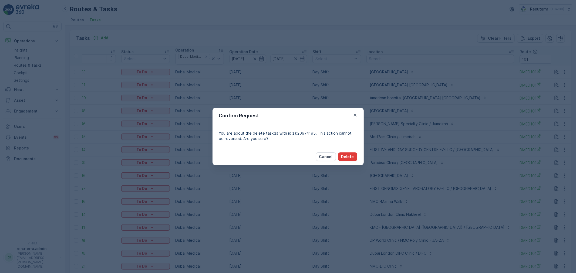
click at [350, 155] on p "Delete" at bounding box center [347, 156] width 13 height 5
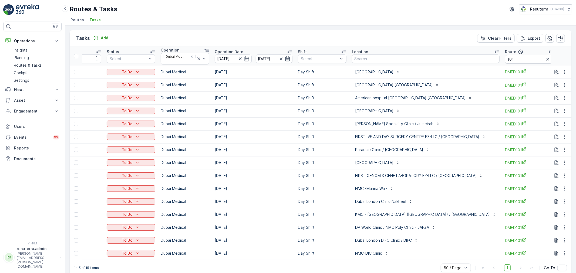
scroll to position [9, 0]
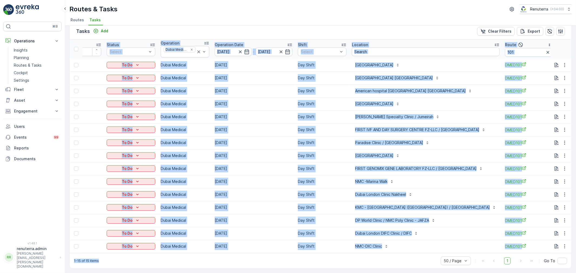
drag, startPoint x: 368, startPoint y: 254, endPoint x: 426, endPoint y: 239, distance: 59.4
click at [412, 250] on div "Tasks Add Clear Filters Export ID Status Select Operation Dubai Medical Operati…" at bounding box center [320, 146] width 502 height 246
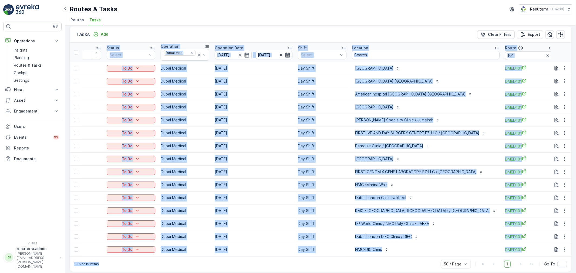
scroll to position [0, 0]
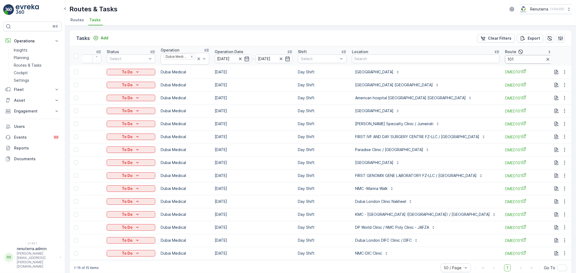
click at [518, 60] on input "101" at bounding box center [529, 59] width 49 height 9
type input "10"
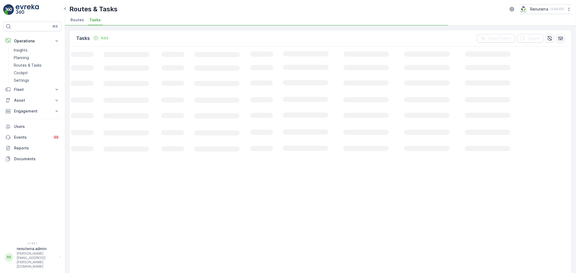
scroll to position [0, 18]
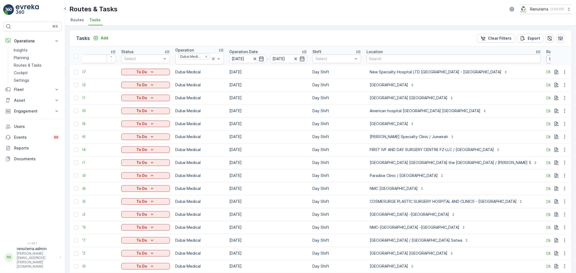
click at [546, 58] on input "10" at bounding box center [570, 59] width 49 height 9
type input "103"
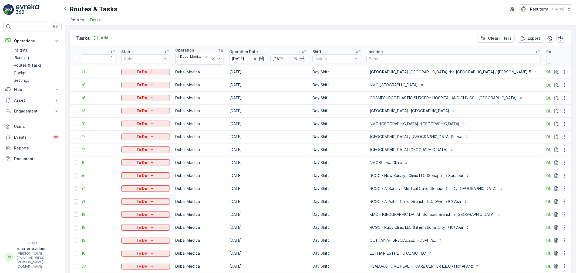
scroll to position [22, 0]
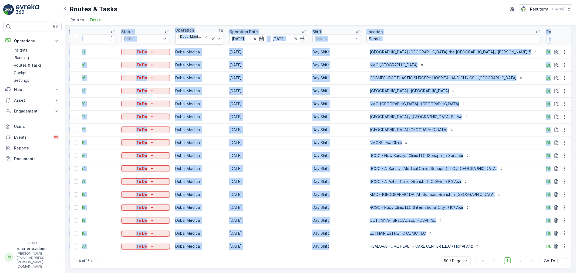
drag, startPoint x: 363, startPoint y: 249, endPoint x: 408, endPoint y: 253, distance: 45.2
click at [412, 252] on div "ID Status Select Operation Dubai Medical Operation Date 18.08.2025 - 18.08.2025…" at bounding box center [321, 139] width 502 height 227
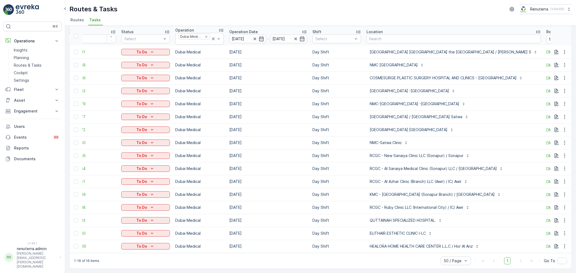
click at [398, 255] on div "1-16 of 16 items 50 / Page 1 Go To" at bounding box center [321, 260] width 502 height 15
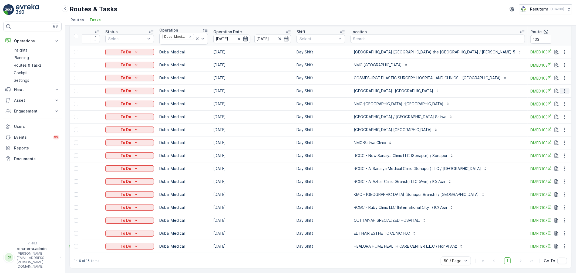
click at [562, 88] on icon "button" at bounding box center [564, 90] width 5 height 5
click at [552, 112] on span "Change Route" at bounding box center [550, 111] width 26 height 5
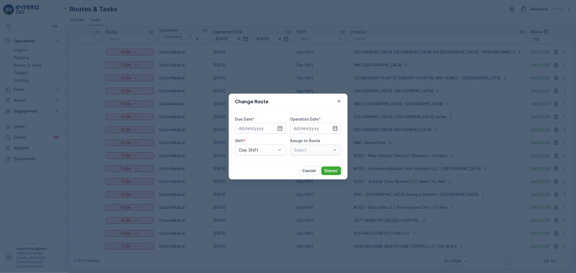
type input "[DATE]"
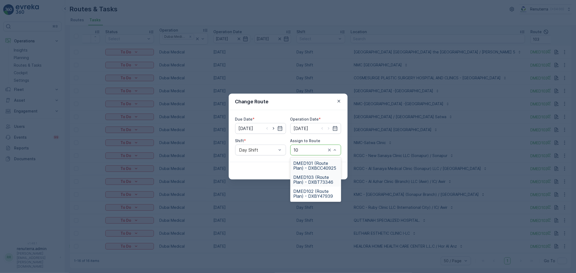
type input "102"
click at [312, 171] on div "DMED102 (Route Plan) - DXBY47939" at bounding box center [315, 166] width 51 height 14
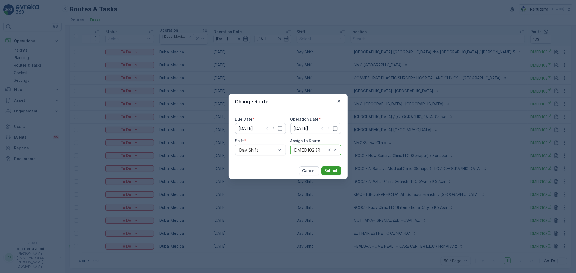
click at [332, 171] on p "Submit" at bounding box center [330, 170] width 13 height 5
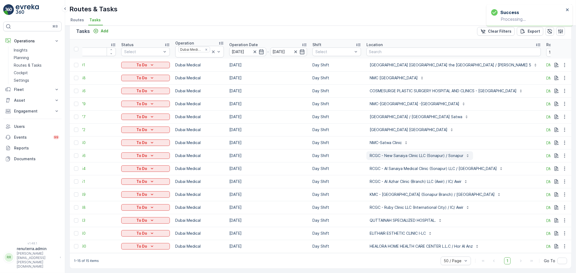
scroll to position [9, 0]
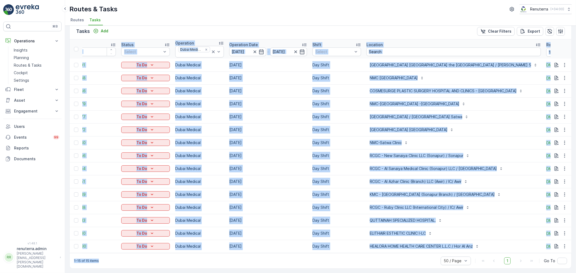
drag, startPoint x: 372, startPoint y: 254, endPoint x: 406, endPoint y: 253, distance: 34.0
click at [406, 253] on div "Tasks Add Clear Filters Export ID Status Select Operation Dubai Medical Operati…" at bounding box center [320, 146] width 502 height 246
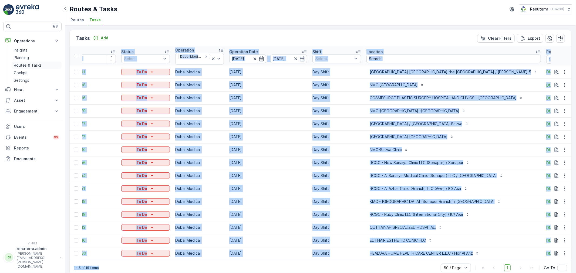
click at [31, 63] on p "Routes & Tasks" at bounding box center [28, 65] width 28 height 5
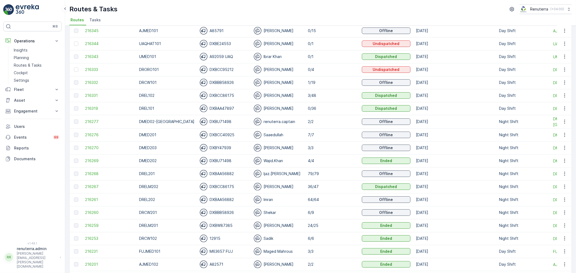
scroll to position [210, 0]
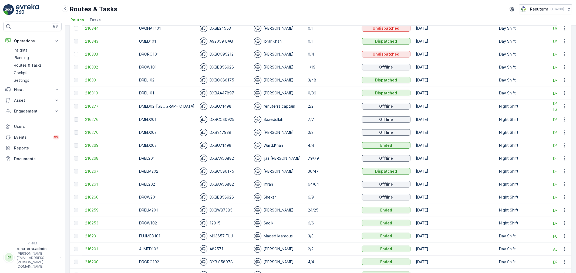
click at [94, 171] on span "216267" at bounding box center [109, 171] width 49 height 5
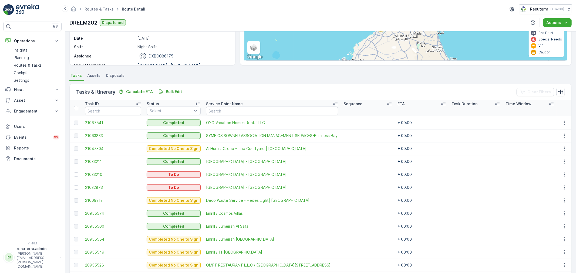
scroll to position [60, 0]
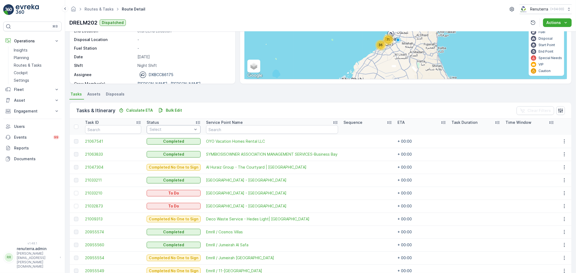
click at [165, 127] on div at bounding box center [171, 129] width 44 height 4
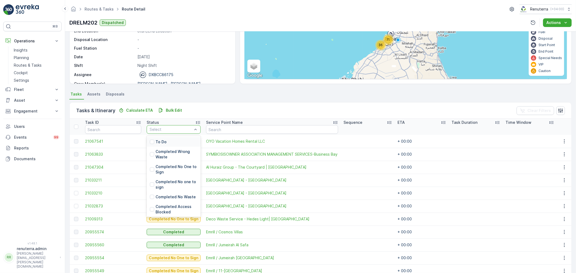
click at [162, 138] on div "To Do" at bounding box center [174, 142] width 54 height 10
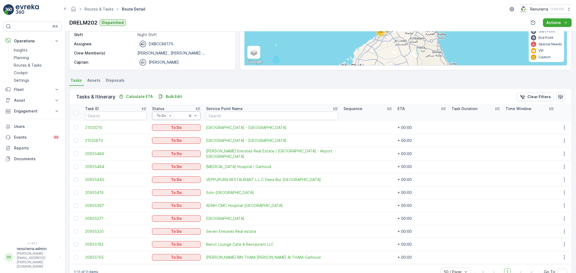
scroll to position [87, 0]
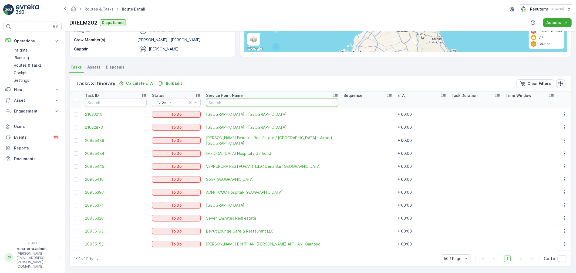
click at [242, 104] on input "text" at bounding box center [272, 102] width 132 height 9
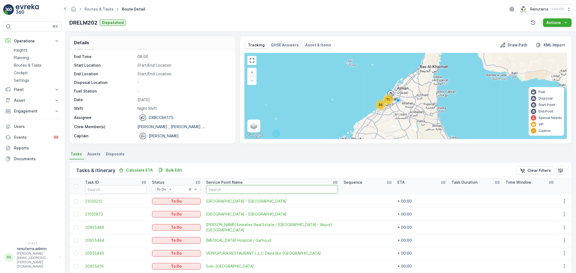
scroll to position [0, 0]
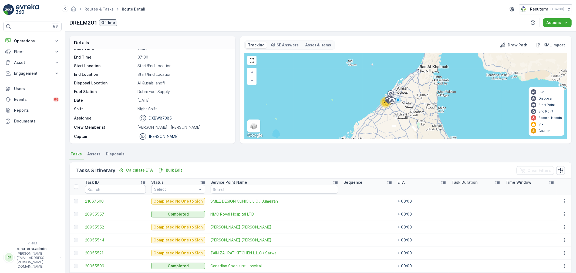
scroll to position [17, 0]
drag, startPoint x: 34, startPoint y: 36, endPoint x: 31, endPoint y: 42, distance: 6.4
click at [33, 36] on button "Operations" at bounding box center [32, 41] width 58 height 11
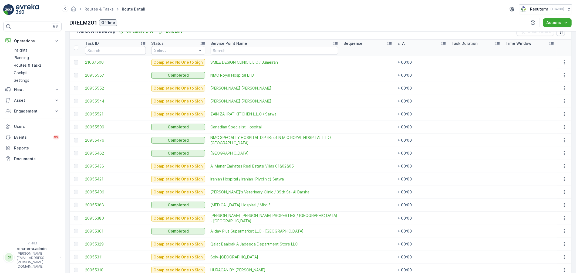
scroll to position [150, 0]
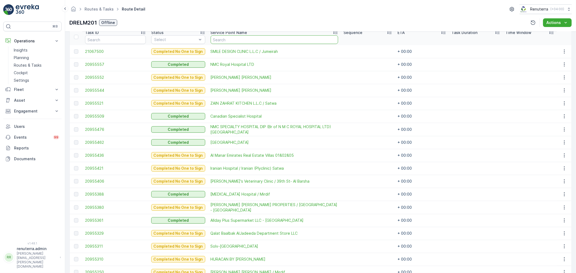
click at [230, 36] on input "text" at bounding box center [274, 39] width 127 height 9
type input "safa"
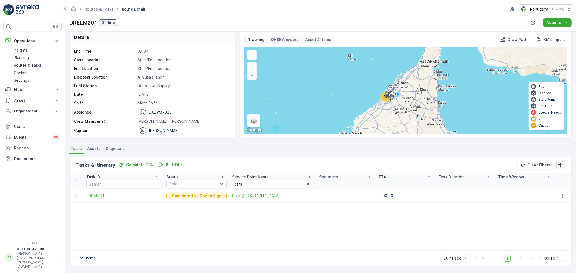
scroll to position [5, 0]
click at [101, 196] on span "20955311" at bounding box center [123, 195] width 75 height 5
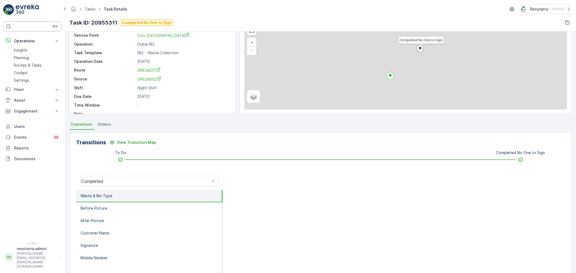
scroll to position [30, 0]
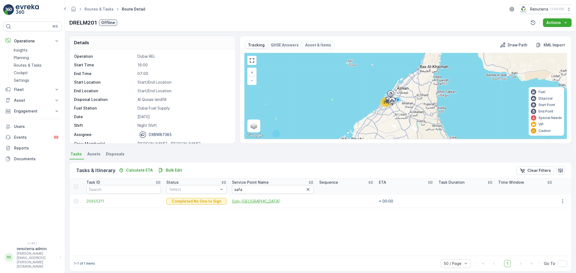
click at [238, 202] on span "Solv-[GEOGRAPHIC_DATA]" at bounding box center [273, 201] width 82 height 5
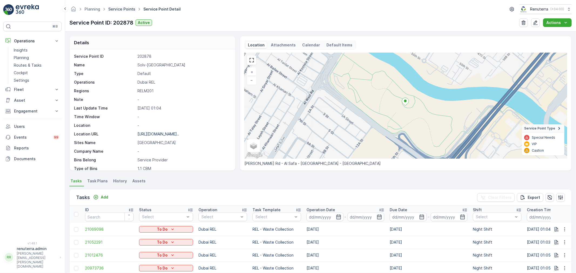
click at [123, 12] on ul "Service Points" at bounding box center [124, 9] width 35 height 8
click at [123, 9] on link "Service Points" at bounding box center [121, 9] width 27 height 5
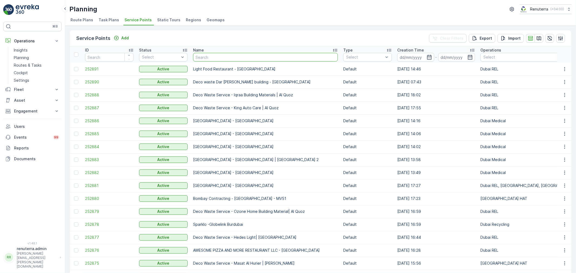
click at [218, 61] on input "text" at bounding box center [265, 57] width 145 height 9
type input "cmc"
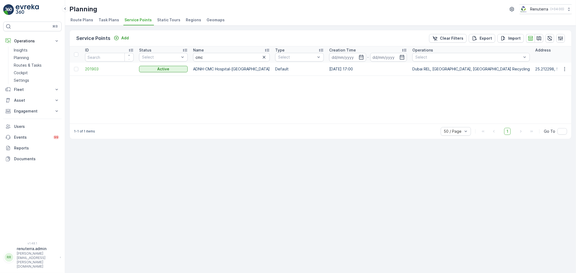
click at [94, 72] on td "201903" at bounding box center [109, 69] width 54 height 13
click at [94, 71] on span "201903" at bounding box center [109, 68] width 49 height 5
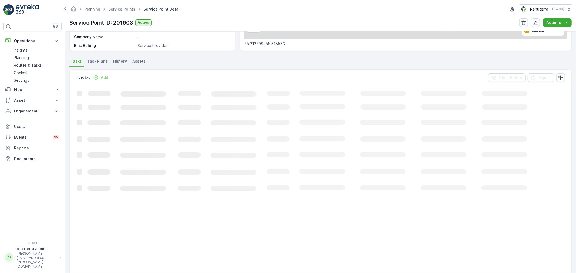
scroll to position [120, 0]
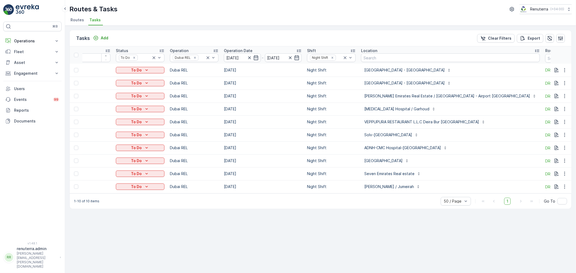
scroll to position [0, 30]
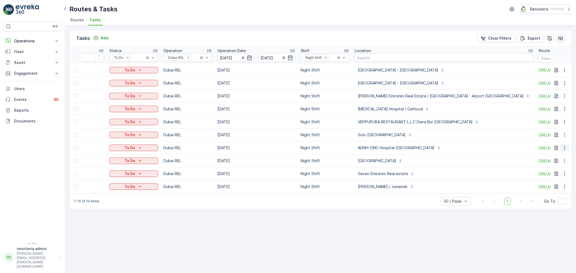
click at [565, 149] on icon "button" at bounding box center [564, 147] width 5 height 5
click at [553, 170] on span "Change Route" at bounding box center [550, 170] width 26 height 5
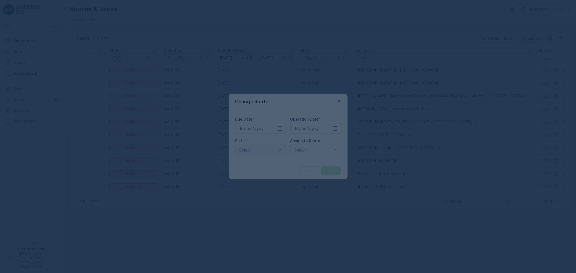
type input "[DATE]"
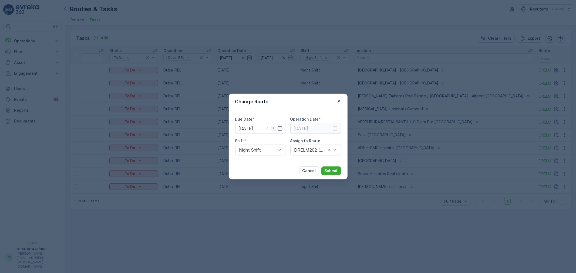
click at [272, 128] on icon "button" at bounding box center [273, 128] width 5 height 5
type input "18.08.2025"
click at [336, 127] on icon "button" at bounding box center [335, 128] width 5 height 5
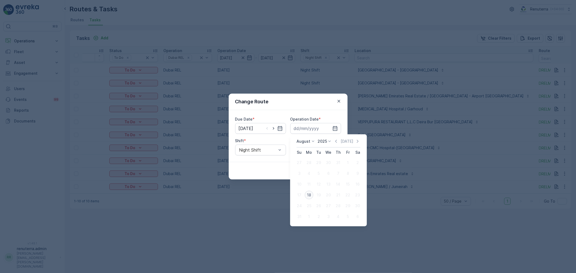
click at [311, 193] on div "18" at bounding box center [309, 195] width 9 height 9
type input "[DATE]"
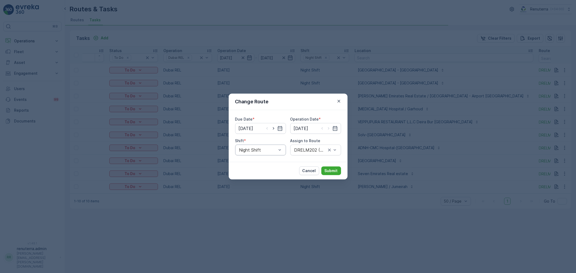
click at [269, 150] on div at bounding box center [258, 150] width 38 height 5
click at [262, 165] on div "Day Shift" at bounding box center [260, 163] width 44 height 5
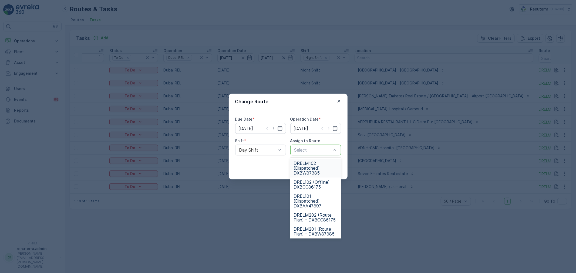
click at [305, 165] on span "DRELM102 (Dispatched) - DXBW87385" at bounding box center [315, 168] width 44 height 15
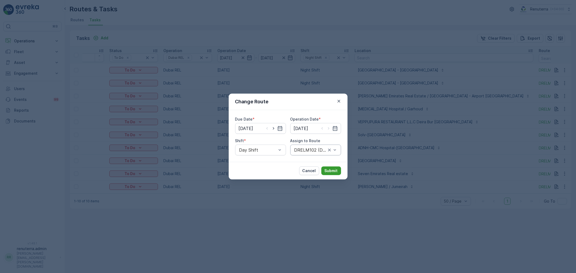
click at [335, 171] on p "Submit" at bounding box center [330, 170] width 13 height 5
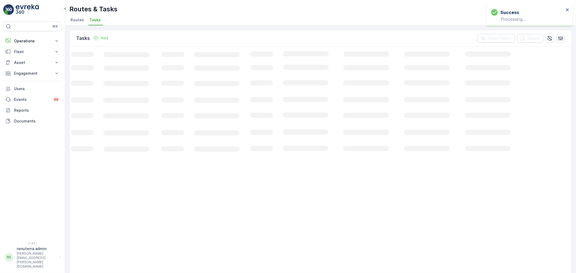
scroll to position [0, 0]
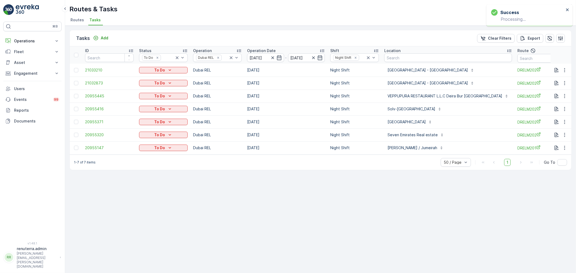
click at [368, 167] on div "1-7 of 7 items 50 / Page 1 Go To" at bounding box center [321, 162] width 502 height 15
click at [394, 163] on div "1-7 of 7 items 50 / Page 1 Go To" at bounding box center [321, 162] width 502 height 15
click at [565, 67] on button "button" at bounding box center [565, 70] width 10 height 6
click at [485, 194] on div "Tasks Add Clear Filters Export ID Status To Do Operation Dubai REL Operation Da…" at bounding box center [320, 150] width 511 height 248
click at [409, 160] on div "1-7 of 7 items 50 / Page 1 Go To" at bounding box center [321, 162] width 502 height 15
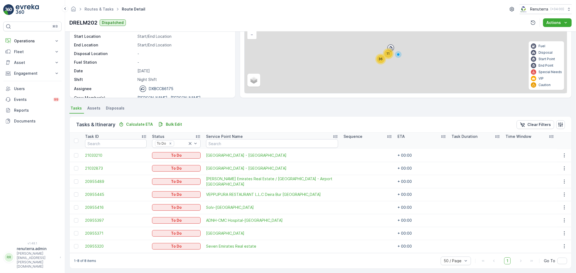
scroll to position [48, 0]
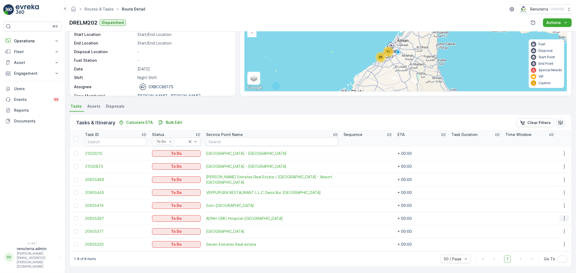
click at [564, 218] on icon "button" at bounding box center [564, 218] width 5 height 5
click at [556, 242] on span "Change Route" at bounding box center [550, 240] width 26 height 5
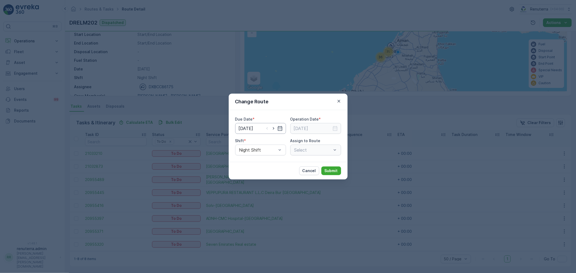
type input "[DATE]"
click at [339, 102] on icon "button" at bounding box center [338, 101] width 5 height 5
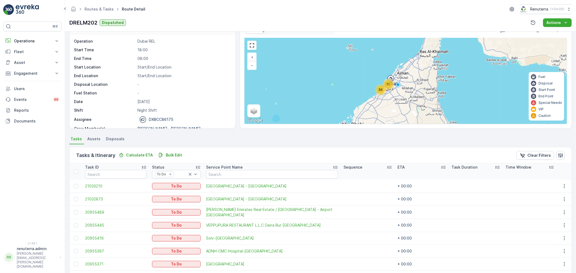
scroll to position [30, 0]
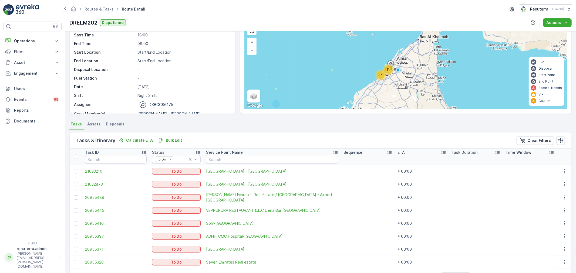
drag, startPoint x: 77, startPoint y: 171, endPoint x: 77, endPoint y: 181, distance: 10.0
click at [77, 171] on div at bounding box center [76, 171] width 4 height 4
click at [74, 169] on input "checkbox" at bounding box center [74, 169] width 0 height 0
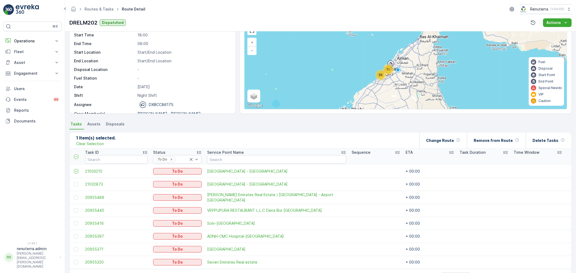
drag, startPoint x: 77, startPoint y: 183, endPoint x: 82, endPoint y: 185, distance: 5.6
click at [77, 184] on div at bounding box center [76, 184] width 4 height 4
click at [74, 182] on input "checkbox" at bounding box center [74, 182] width 0 height 0
click at [501, 142] on p "Remove from Route" at bounding box center [493, 140] width 39 height 5
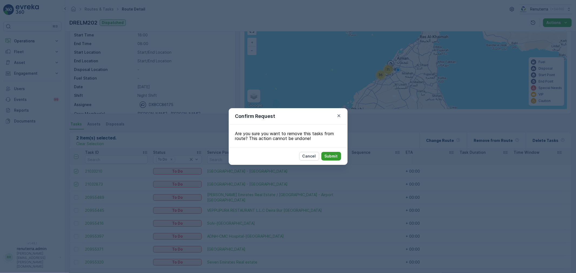
click at [334, 155] on p "Submit" at bounding box center [330, 156] width 13 height 5
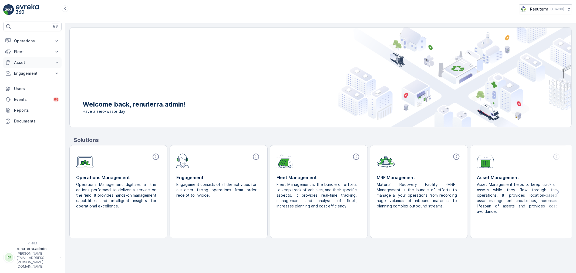
drag, startPoint x: 24, startPoint y: 39, endPoint x: 25, endPoint y: 67, distance: 28.4
click at [23, 41] on p "Operations" at bounding box center [32, 40] width 37 height 5
click at [28, 58] on p "Planning" at bounding box center [21, 57] width 15 height 5
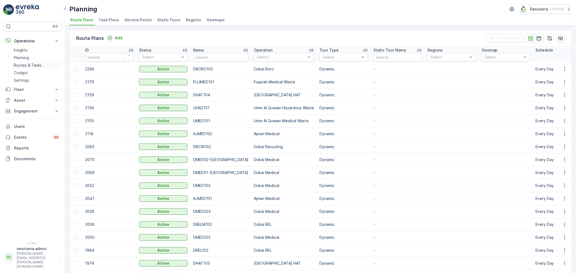
click at [28, 63] on link "Routes & Tasks" at bounding box center [37, 66] width 50 height 8
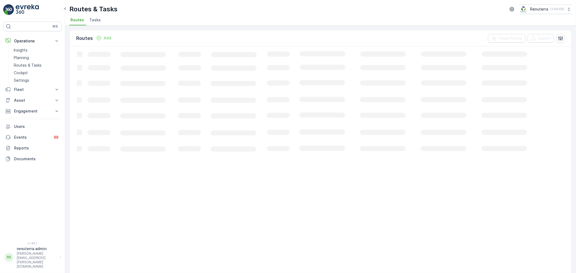
click at [98, 21] on span "Tasks" at bounding box center [94, 19] width 11 height 5
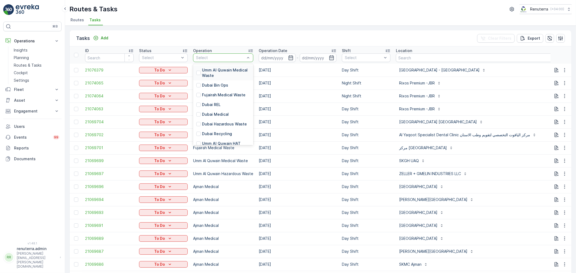
drag, startPoint x: 221, startPoint y: 58, endPoint x: 222, endPoint y: 80, distance: 21.6
click at [222, 59] on div at bounding box center [220, 58] width 50 height 4
click at [219, 104] on p "Dubai REL" at bounding box center [211, 104] width 19 height 5
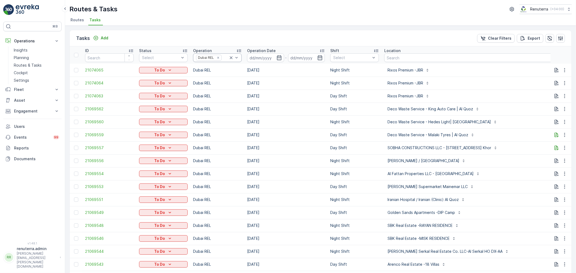
click at [232, 57] on icon at bounding box center [230, 57] width 5 height 5
click at [231, 58] on icon at bounding box center [231, 57] width 3 height 3
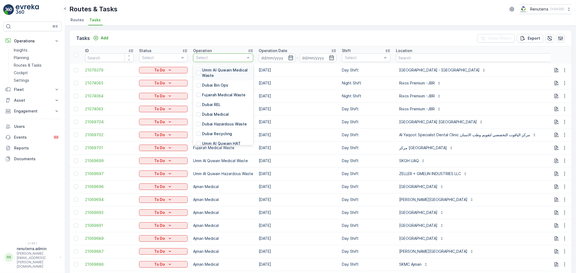
click at [231, 58] on div at bounding box center [220, 58] width 50 height 4
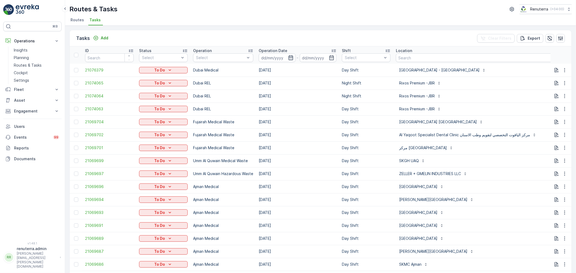
click at [293, 58] on icon "button" at bounding box center [290, 57] width 5 height 5
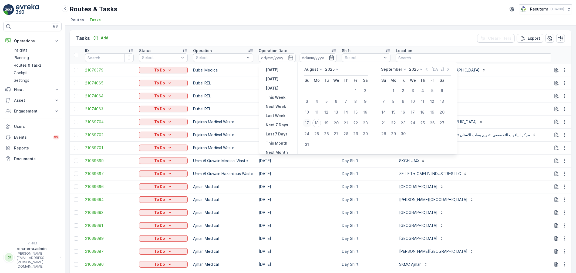
click at [305, 121] on div "17" at bounding box center [307, 123] width 9 height 9
type input "[DATE]"
click at [305, 122] on div "17" at bounding box center [307, 123] width 9 height 9
type input "[DATE]"
click at [305, 122] on div "17" at bounding box center [307, 123] width 9 height 9
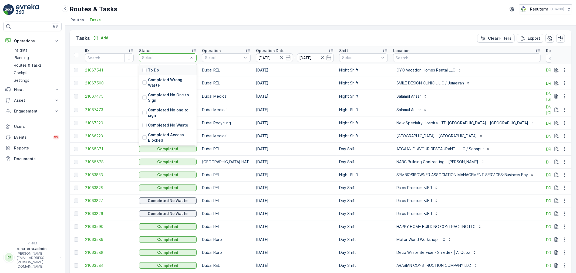
click at [161, 58] on div at bounding box center [164, 58] width 47 height 4
click at [165, 66] on div "To Do" at bounding box center [168, 70] width 58 height 10
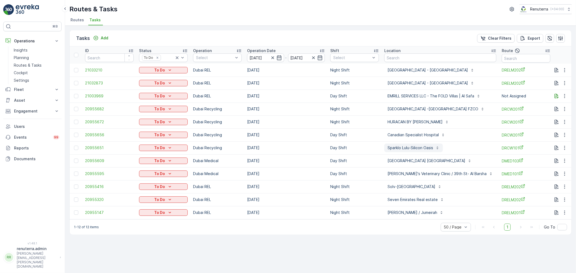
click at [425, 149] on p "Sparklo Lulu-Silicon Oasis" at bounding box center [410, 147] width 46 height 5
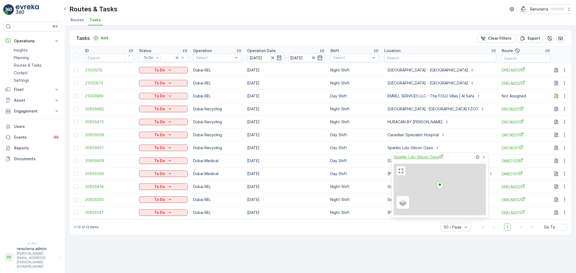
click at [423, 158] on span "Sparklo Lulu-Silicon Oasis" at bounding box center [419, 157] width 50 height 6
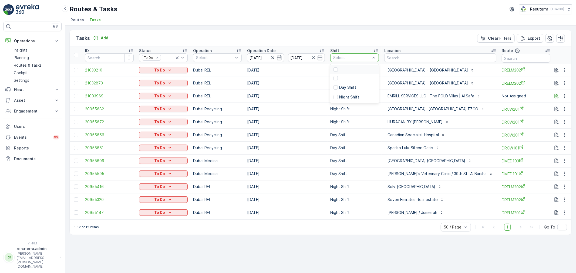
click at [348, 58] on div at bounding box center [352, 58] width 38 height 4
click at [354, 95] on p "Night Shift" at bounding box center [349, 96] width 20 height 5
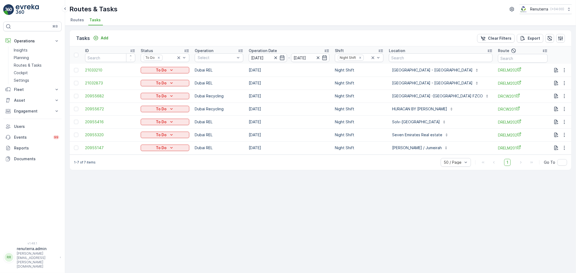
drag, startPoint x: 74, startPoint y: 69, endPoint x: 73, endPoint y: 75, distance: 6.0
click at [75, 69] on div at bounding box center [76, 70] width 4 height 4
click at [74, 68] on input "checkbox" at bounding box center [74, 68] width 0 height 0
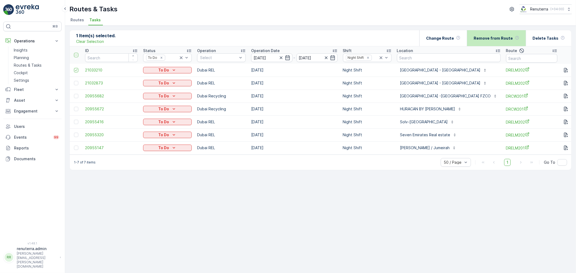
click at [502, 39] on p "Remove from Route" at bounding box center [493, 38] width 39 height 5
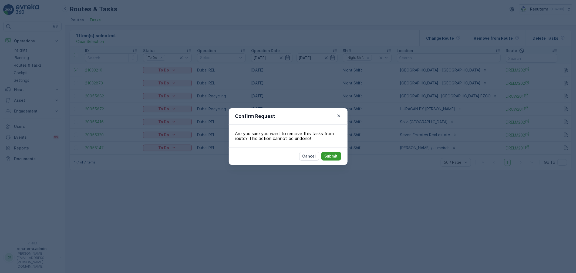
click at [322, 157] on button "Submit" at bounding box center [331, 156] width 20 height 9
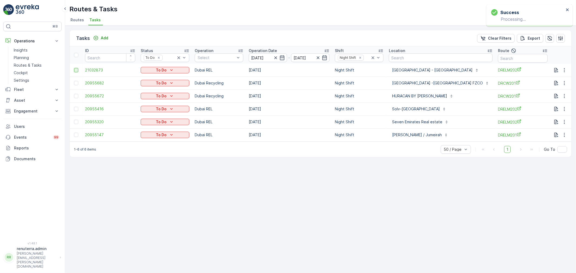
click at [74, 69] on td at bounding box center [76, 70] width 13 height 13
click at [77, 70] on div at bounding box center [76, 70] width 4 height 4
click at [74, 68] on input "checkbox" at bounding box center [74, 68] width 0 height 0
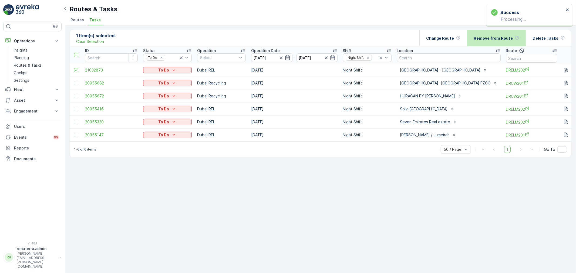
click at [502, 43] on div "Remove from Route" at bounding box center [497, 38] width 46 height 16
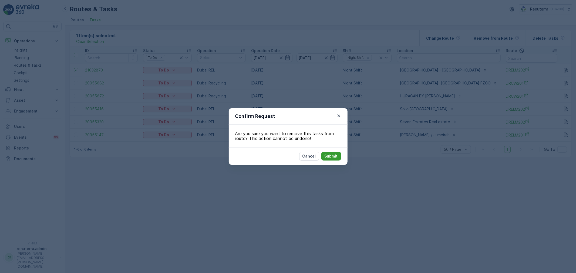
click at [332, 156] on p "Submit" at bounding box center [330, 156] width 13 height 5
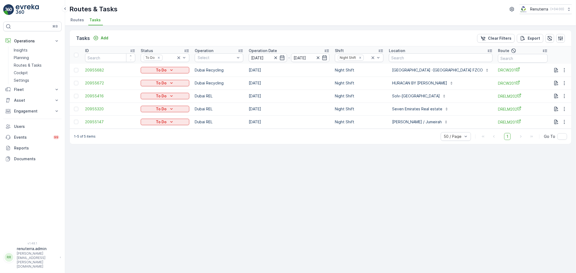
drag, startPoint x: 396, startPoint y: 142, endPoint x: 300, endPoint y: 66, distance: 122.3
click at [394, 141] on div "1-5 of 5 items 50 / Page 1 Go To" at bounding box center [321, 136] width 502 height 15
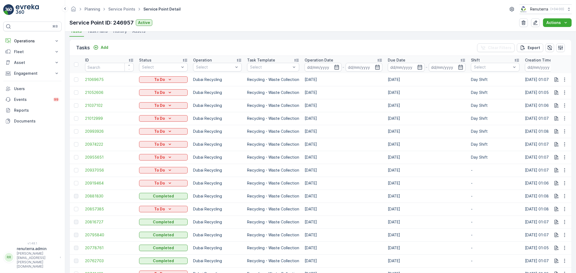
scroll to position [180, 0]
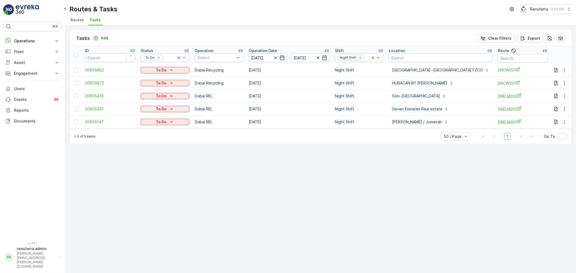
click at [377, 144] on div "1-5 of 5 items 50 / Page 1 Go To" at bounding box center [321, 136] width 502 height 15
